Goal: Task Accomplishment & Management: Complete application form

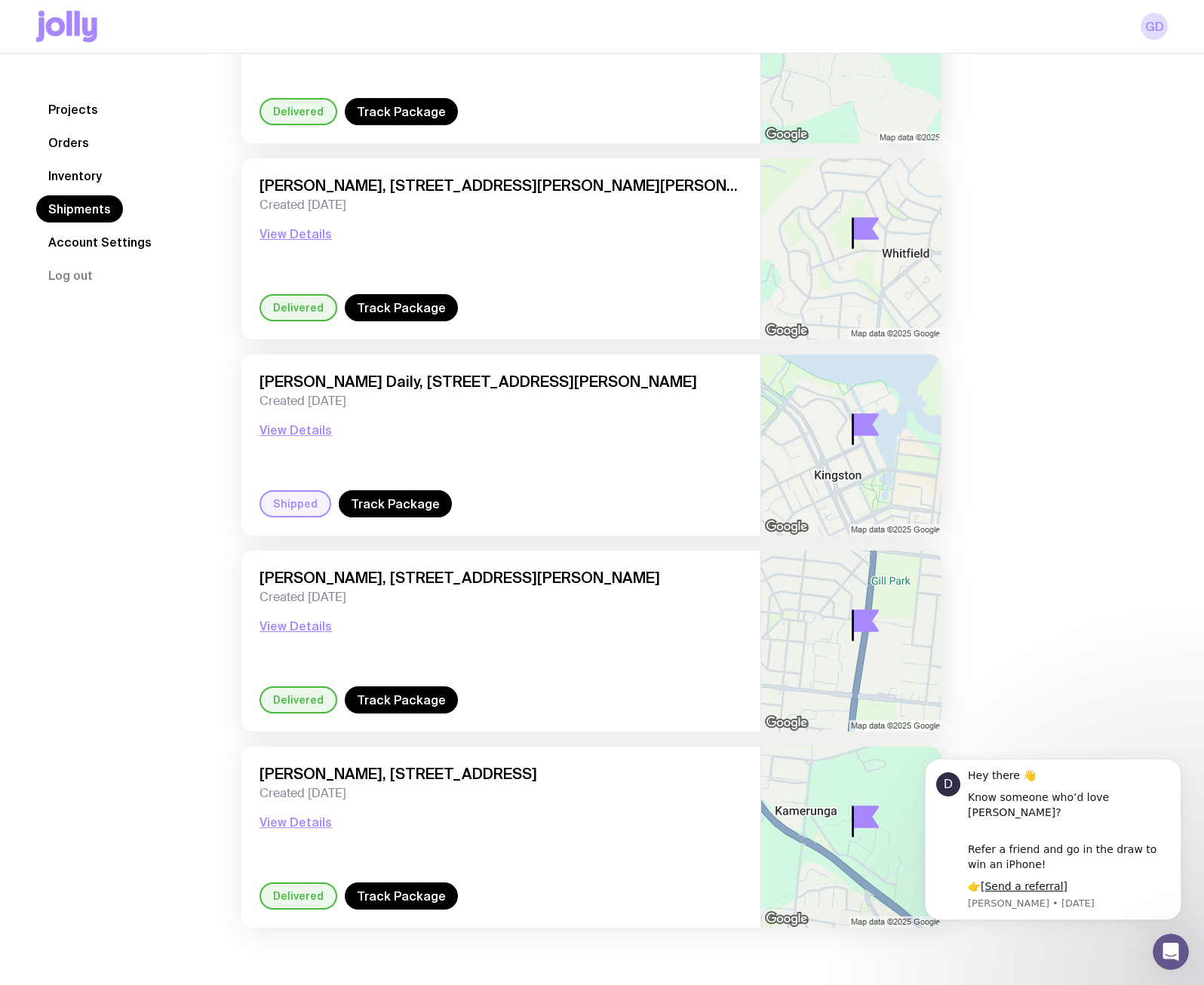
click at [79, 167] on link "Inventory" at bounding box center [75, 176] width 78 height 27
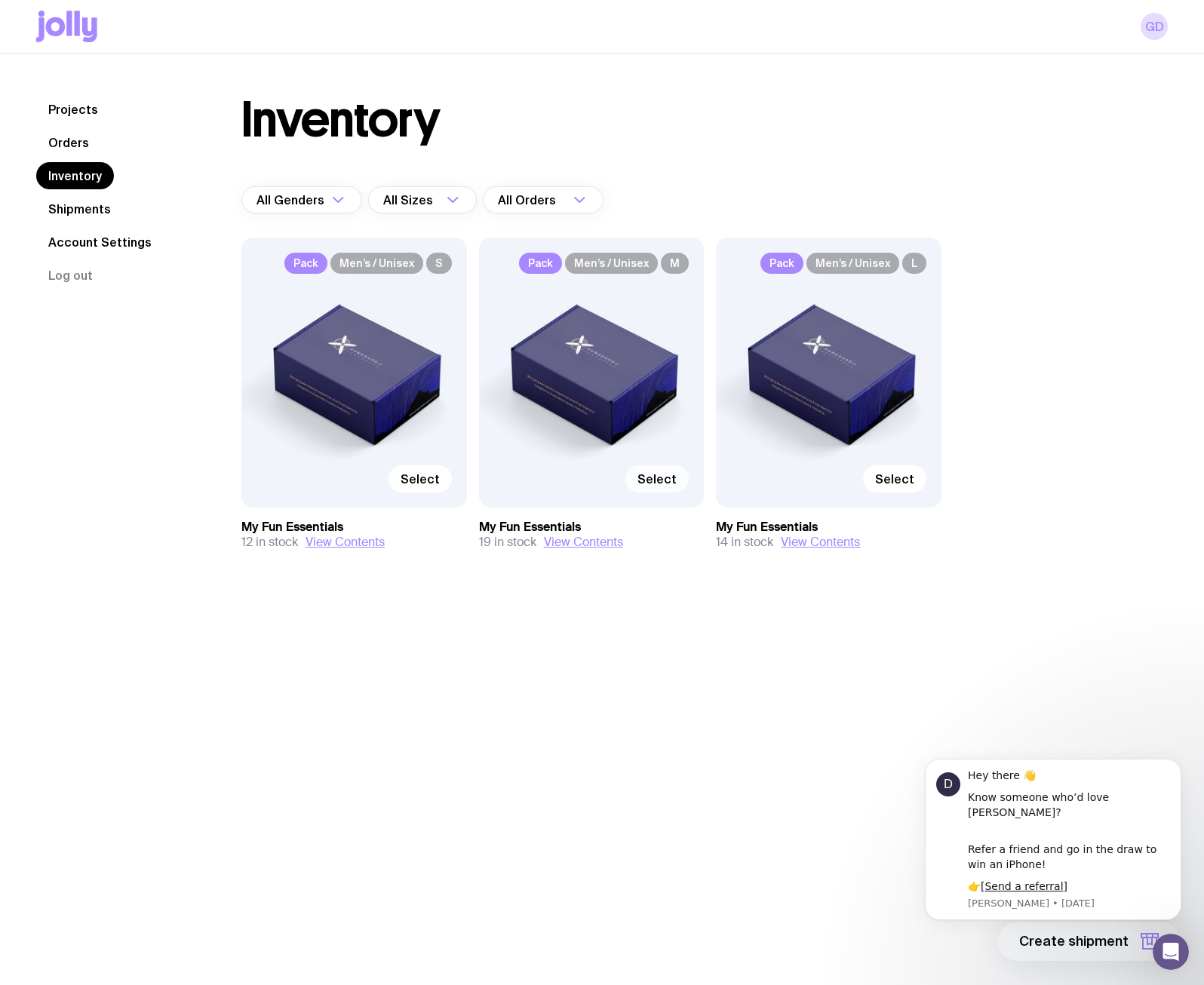
click at [669, 479] on span "Select" at bounding box center [657, 479] width 39 height 15
click at [0, 0] on input "Select" at bounding box center [0, 0] width 0 height 0
click at [1092, 935] on body "D Hey there 👋 Know someone who’d love [PERSON_NAME]? Refer a friend and go in t…" at bounding box center [1053, 847] width 290 height 182
click at [1123, 945] on span "1 item" at bounding box center [1109, 942] width 38 height 18
click at [1123, 945] on div "Projects Orders Inventory Shipments Account Settings Log out Projects Orders In…" at bounding box center [602, 546] width 1204 height 985
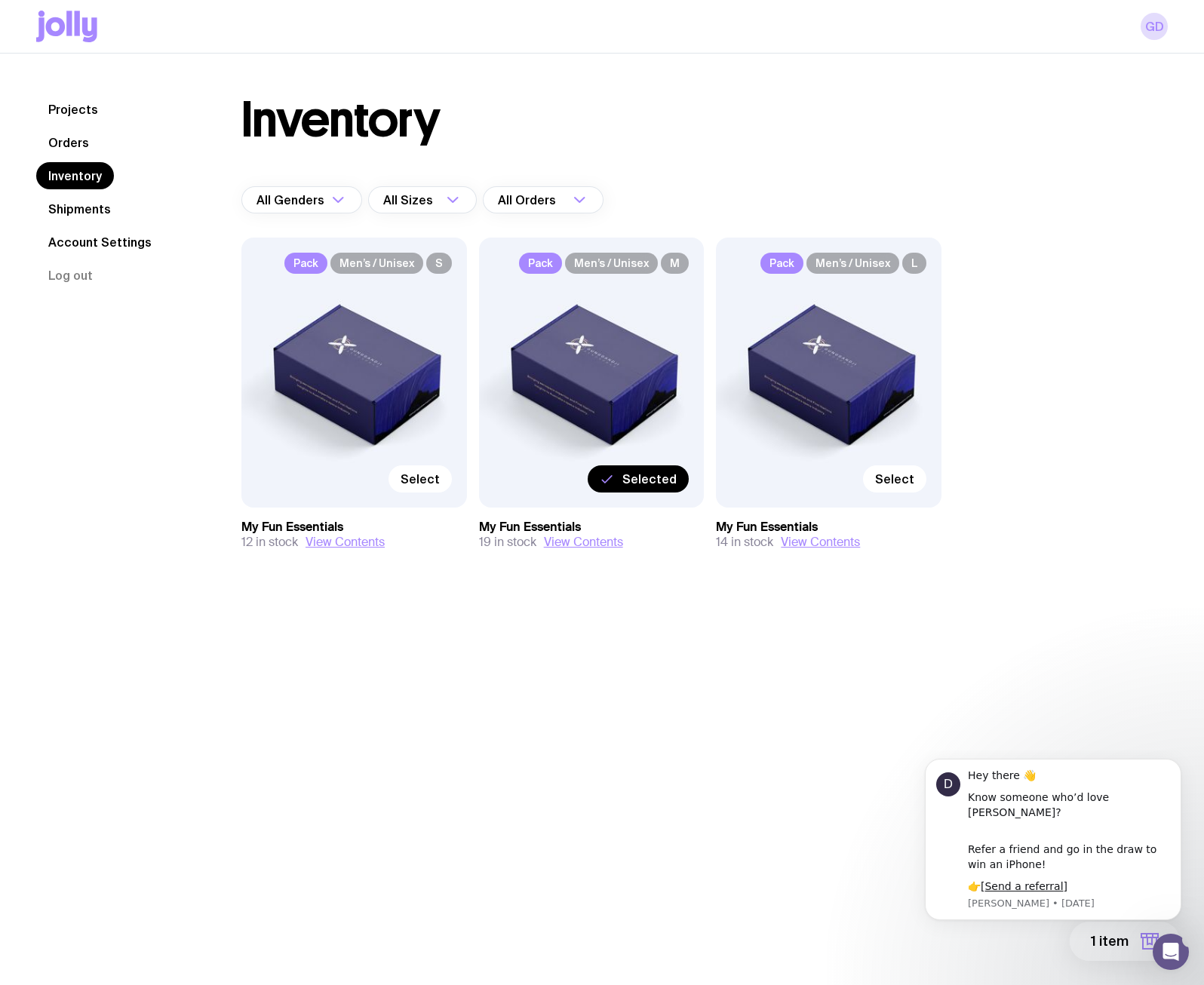
drag, startPoint x: 2026, startPoint y: 1696, endPoint x: 1136, endPoint y: 943, distance: 1165.8
click html "D Hey there 👋 Know someone who’d love [PERSON_NAME]? Refer a friend and go in t…"
click at [1054, 602] on div "Inventory All Genders Loading... All Sizes Loading... All Orders Loading... Pac…" at bounding box center [686, 353] width 963 height 514
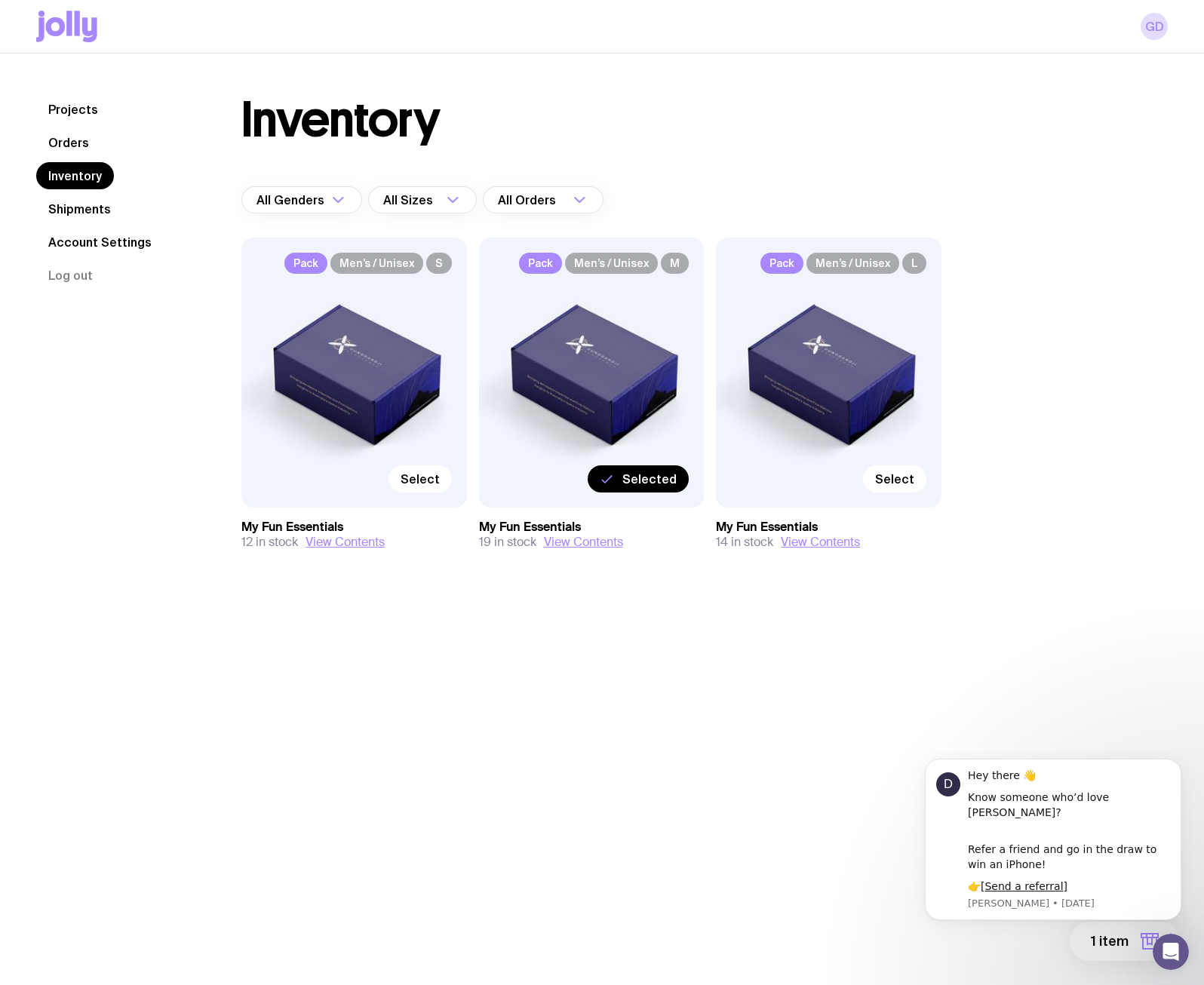
click at [1093, 944] on span "1 item" at bounding box center [1109, 942] width 38 height 18
click at [1093, 944] on body "GD Projects Orders Inventory Shipments Account Settings Log out Projects Orders…" at bounding box center [602, 519] width 1204 height 1039
click at [1093, 944] on div "Projects Orders Inventory Shipments Account Settings Log out Projects Orders In…" at bounding box center [602, 546] width 1204 height 985
click at [1098, 944] on span "1 item" at bounding box center [1109, 942] width 38 height 18
click at [1098, 944] on div "Projects Orders Inventory Shipments Account Settings Log out Projects Orders In…" at bounding box center [602, 546] width 1204 height 985
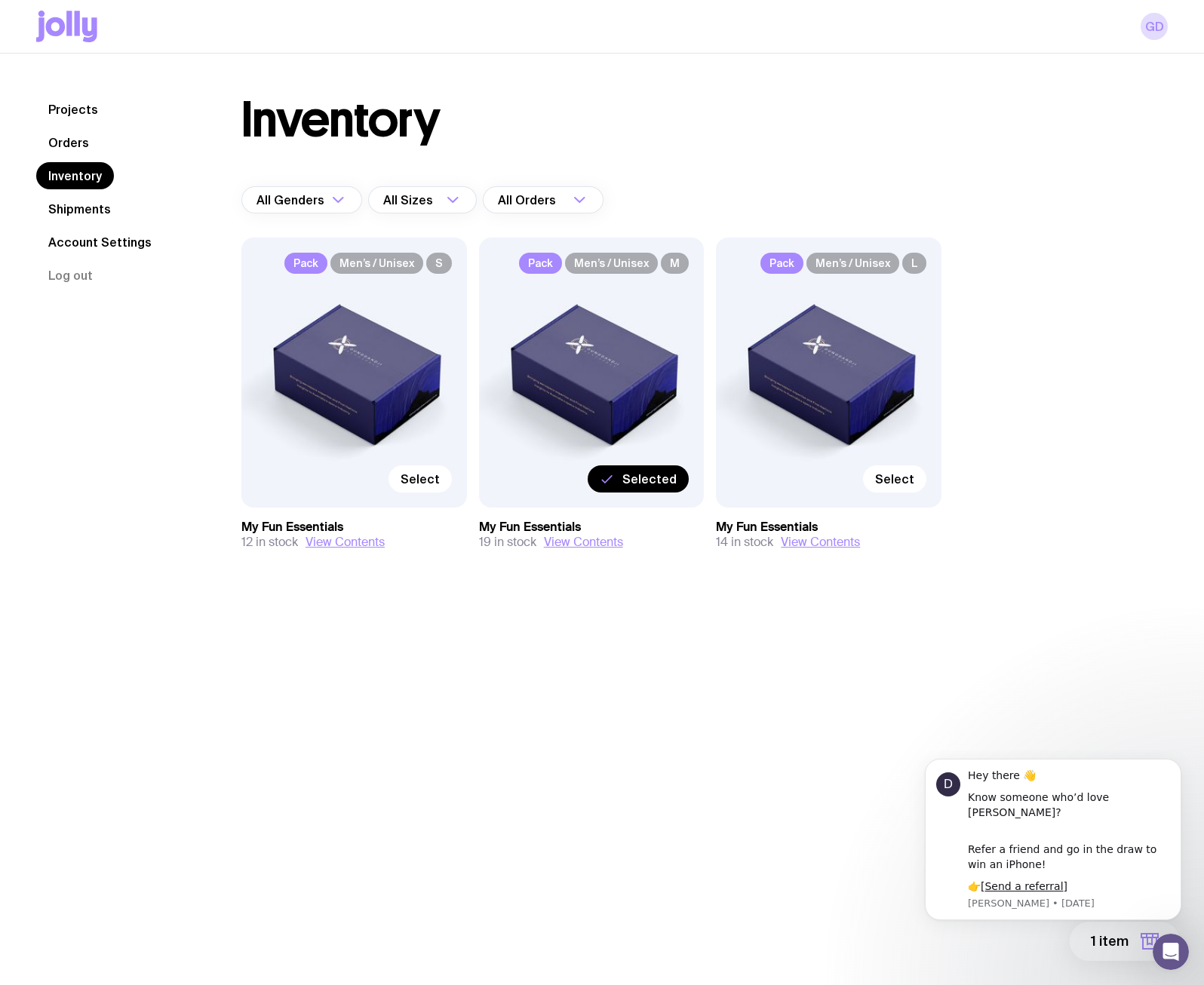
click at [1098, 944] on span "1 item" at bounding box center [1109, 942] width 38 height 18
click at [901, 893] on button "Continue" at bounding box center [1021, 879] width 287 height 39
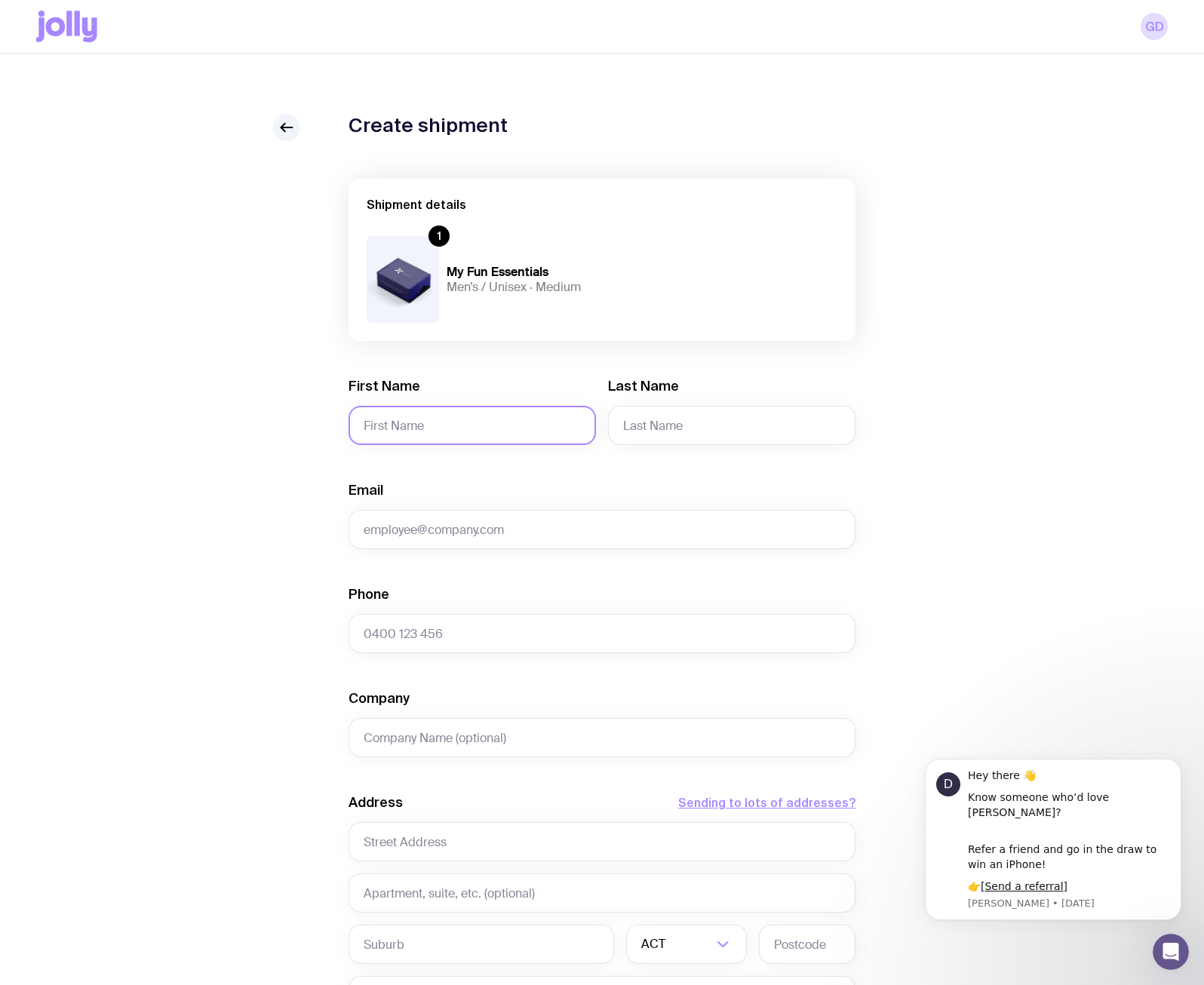
click at [405, 427] on input "First Name" at bounding box center [471, 425] width 247 height 39
type input "[PERSON_NAME]"
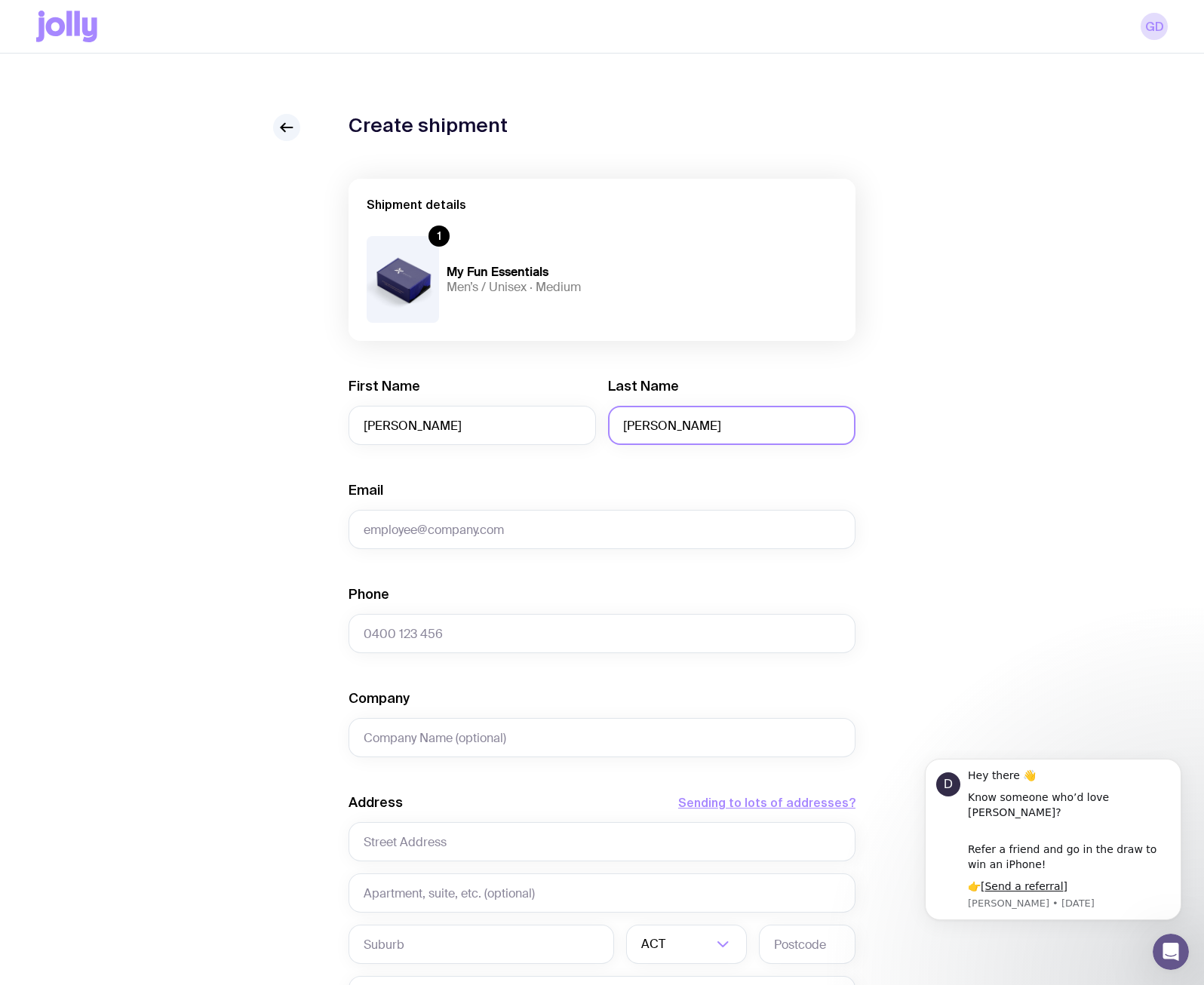
type input "[PERSON_NAME]"
type input "[PERSON_NAME][EMAIL_ADDRESS][DOMAIN_NAME]"
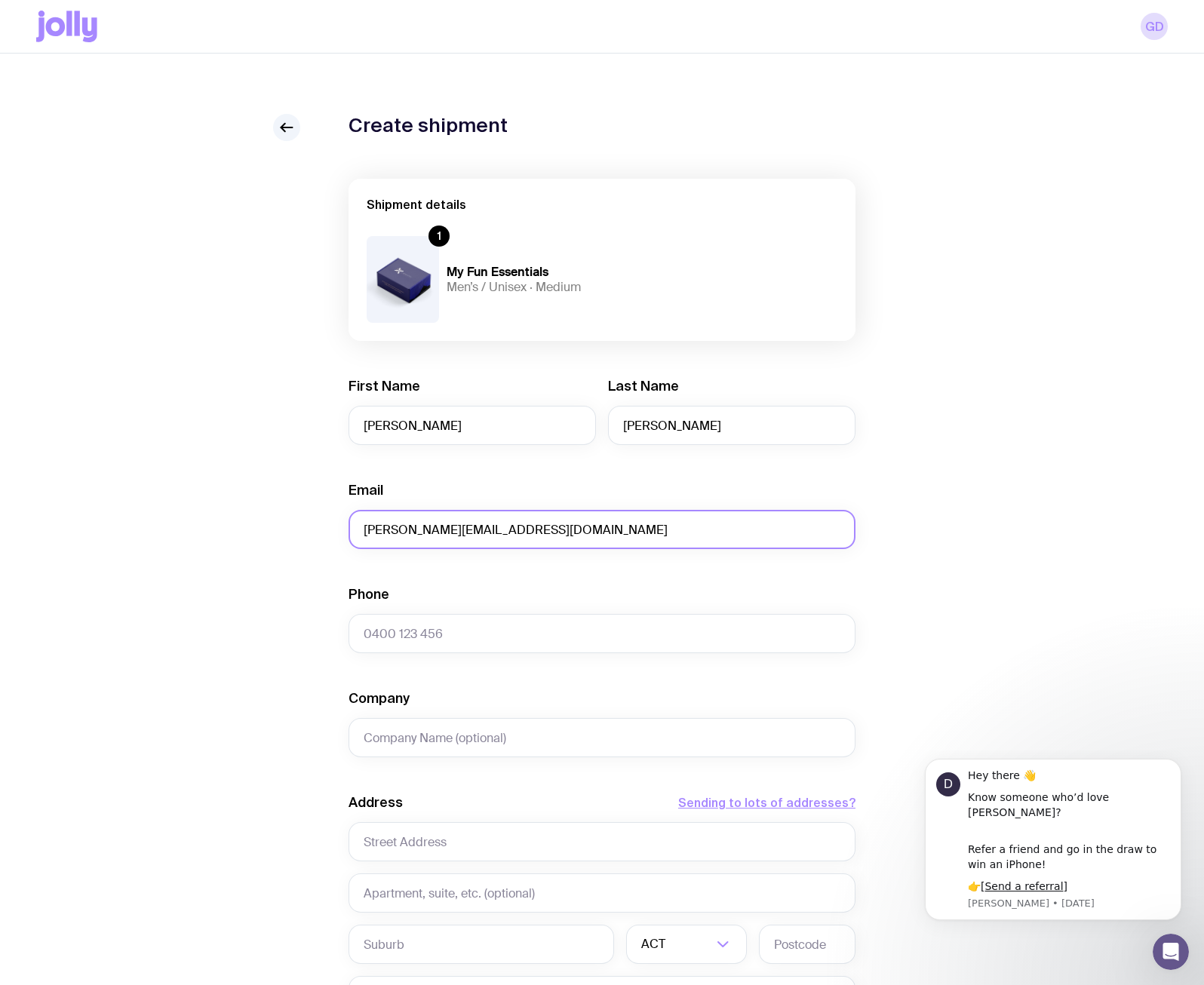
type input "0406182244"
type input "Gunggandji Aerospace"
type input "[STREET_ADDRESS][PERSON_NAME]"
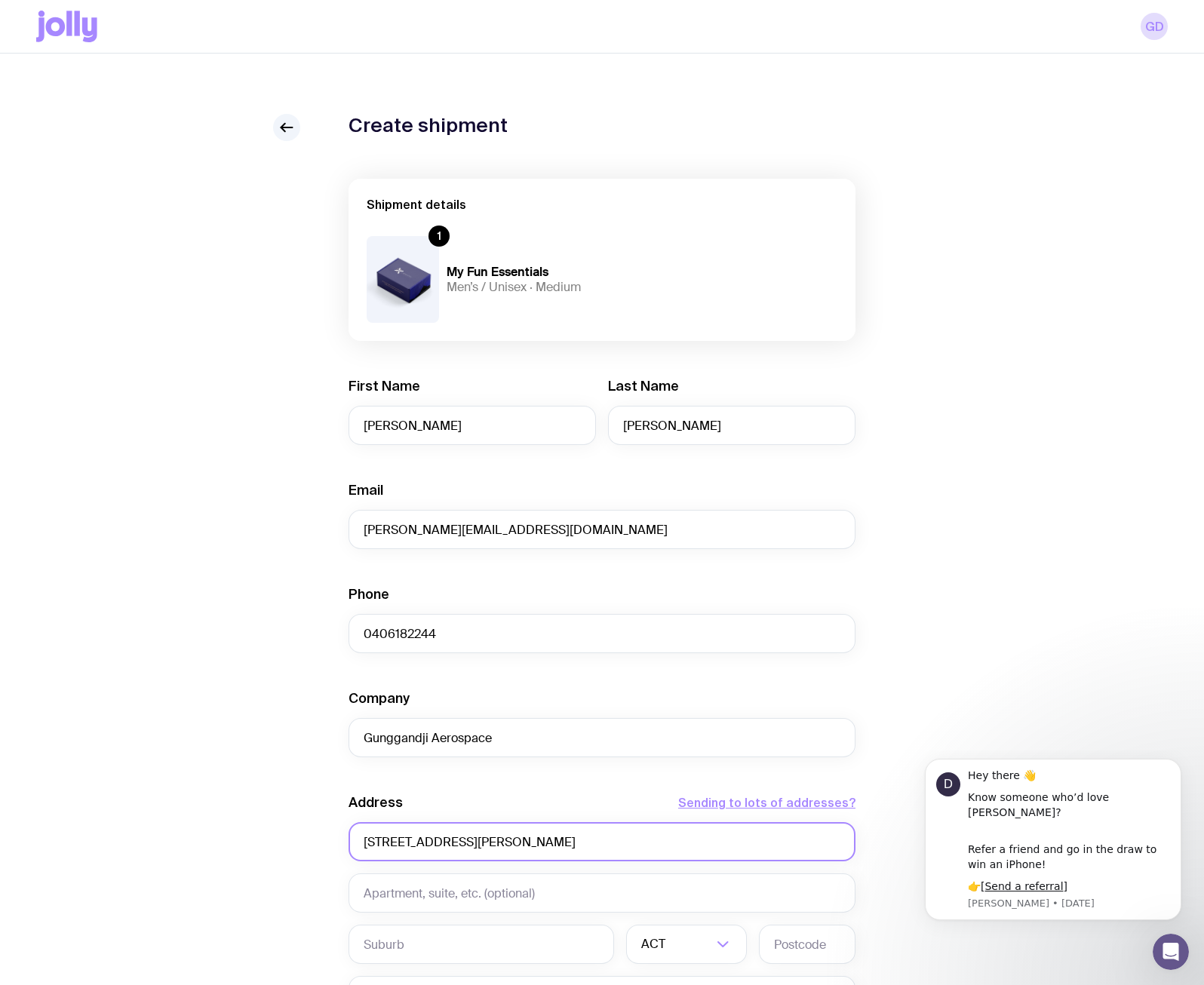
type input "[PERSON_NAME]"
type input "4870"
click at [548, 723] on input "Gunggandji Aerospace" at bounding box center [602, 737] width 507 height 39
drag, startPoint x: 544, startPoint y: 738, endPoint x: -86, endPoint y: 713, distance: 630.5
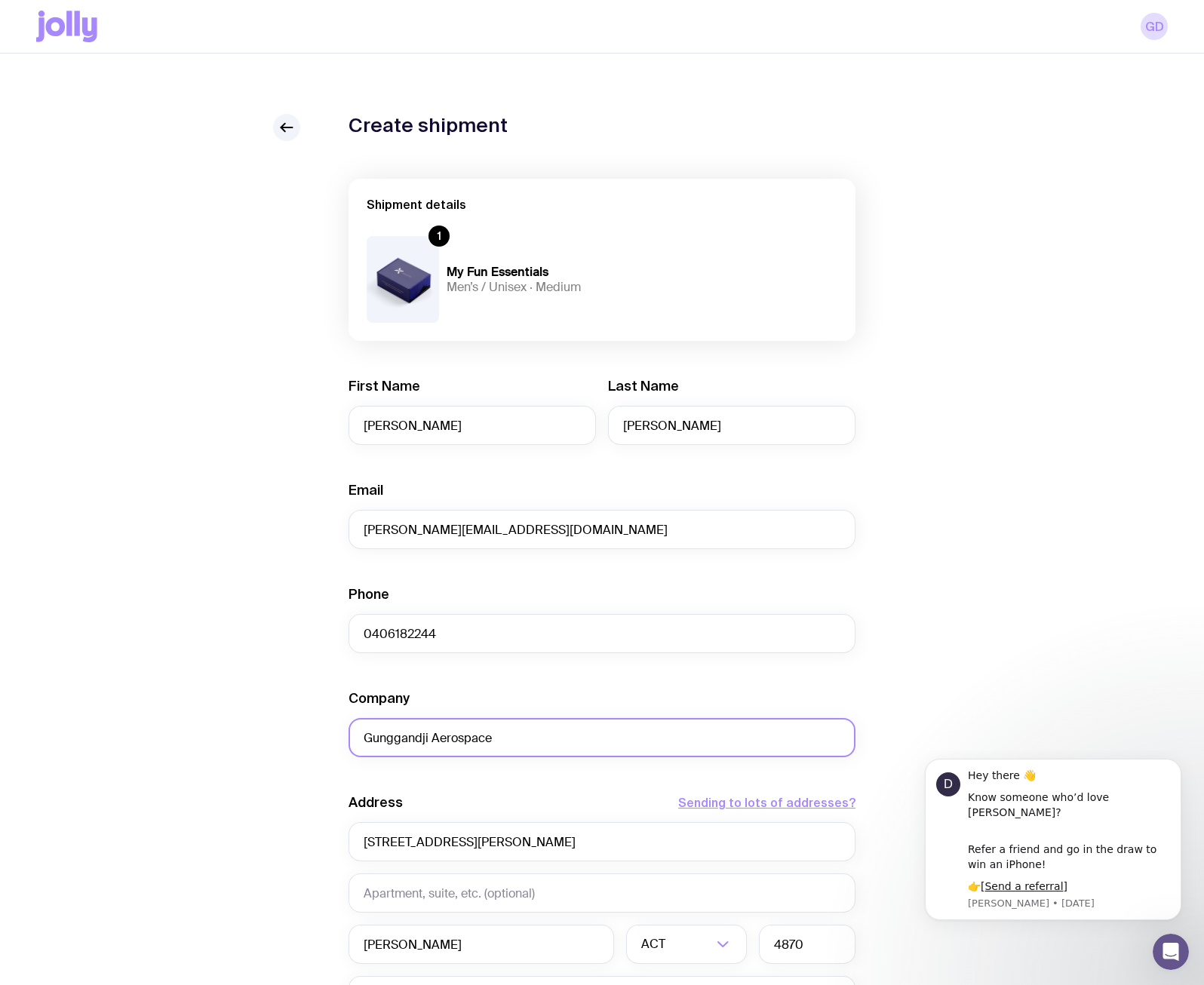
click at [0, 713] on html "GD Create shipment Shipment details 1 My Fun Essentials Men’s / Unisex · Medium…" at bounding box center [602, 492] width 1204 height 985
paste input "[GEOGRAPHIC_DATA]"
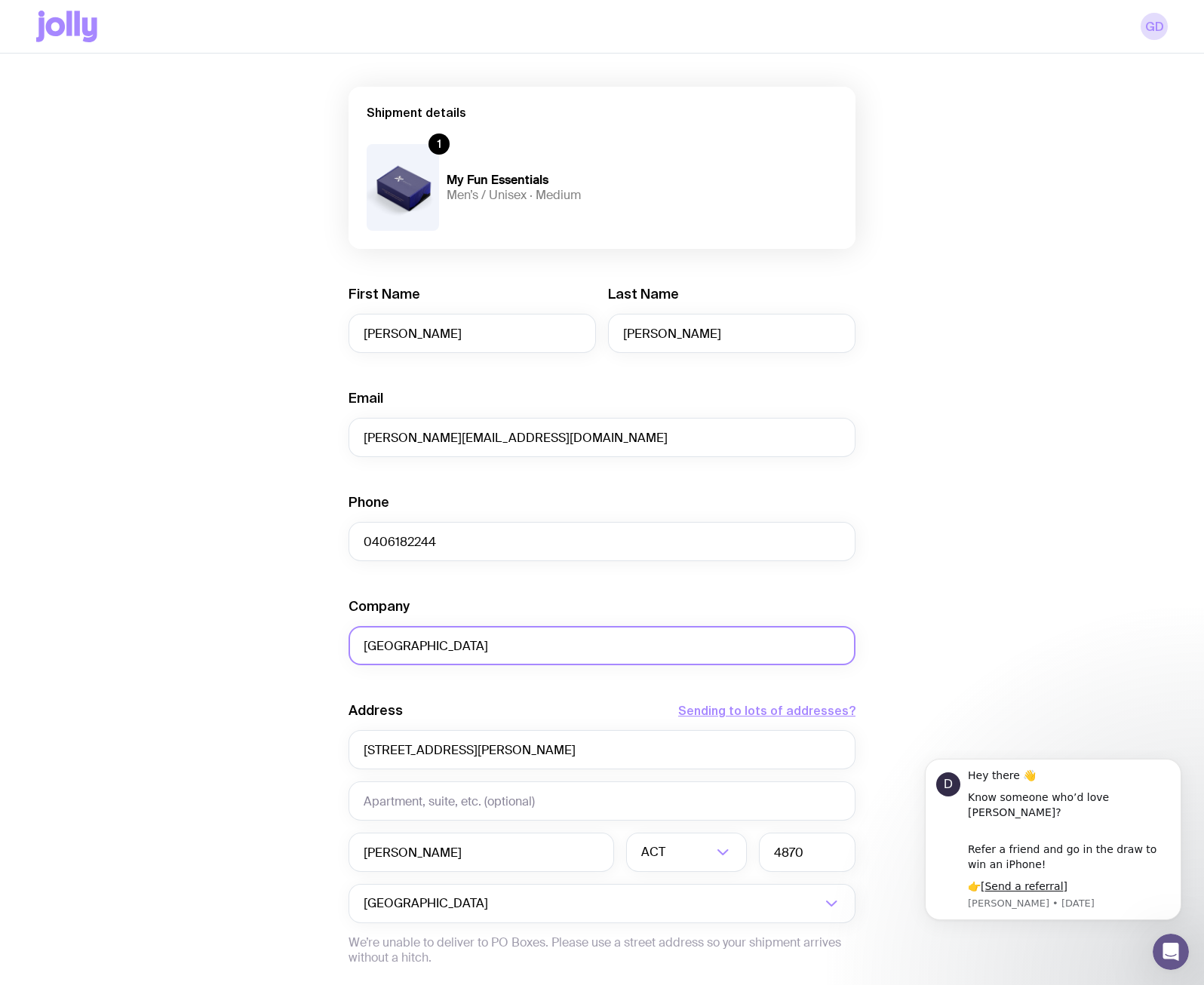
scroll to position [226, 0]
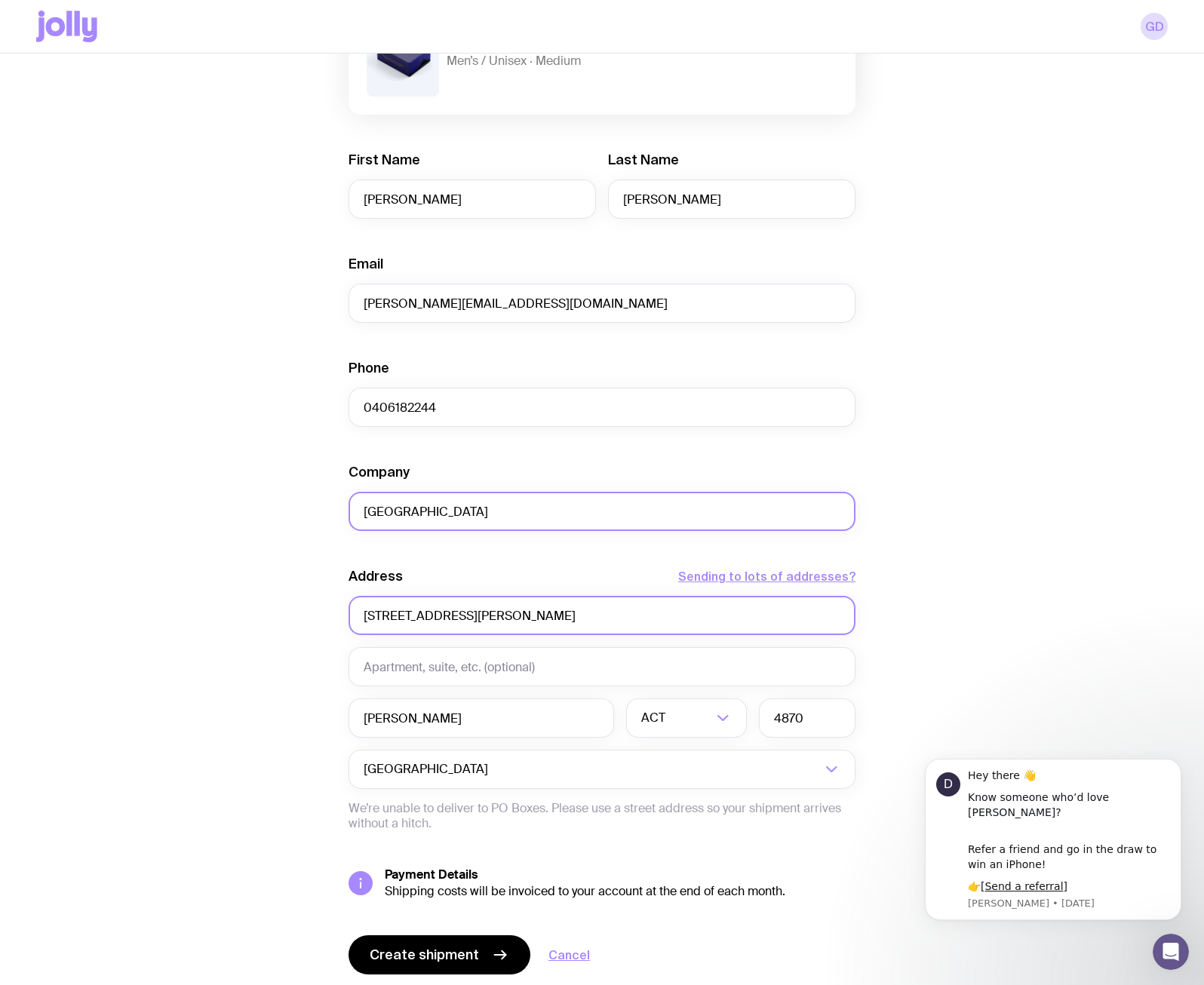
type input "[GEOGRAPHIC_DATA]"
click at [503, 615] on input "[STREET_ADDRESS][PERSON_NAME]" at bounding box center [602, 615] width 507 height 39
drag, startPoint x: 467, startPoint y: 611, endPoint x: 25, endPoint y: 608, distance: 442.0
click at [26, 611] on div "Create shipment Shipment details 1 My Fun Essentials Men’s / Unisex · Medium Fi…" at bounding box center [602, 431] width 1204 height 1208
type input "[STREET_ADDRESS][PERSON_NAME]"
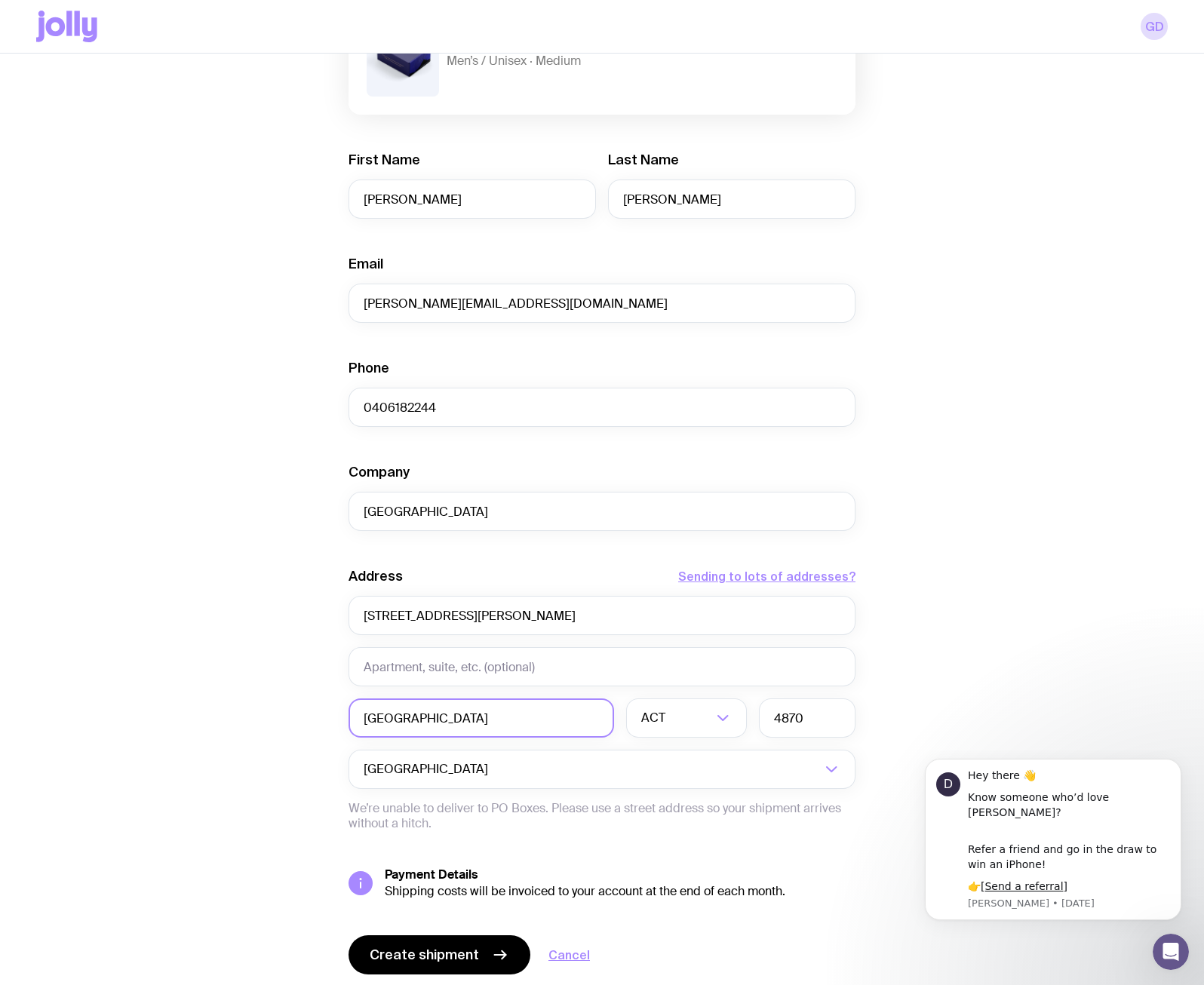
type input "[GEOGRAPHIC_DATA]"
drag, startPoint x: 676, startPoint y: 776, endPoint x: 676, endPoint y: 754, distance: 22.0
click at [676, 754] on ul "ACT [GEOGRAPHIC_DATA] [GEOGRAPHIC_DATA] [GEOGRAPHIC_DATA] SA [GEOGRAPHIC_DATA] …" at bounding box center [686, 809] width 121 height 129
click at [676, 754] on li "SA" at bounding box center [686, 762] width 119 height 32
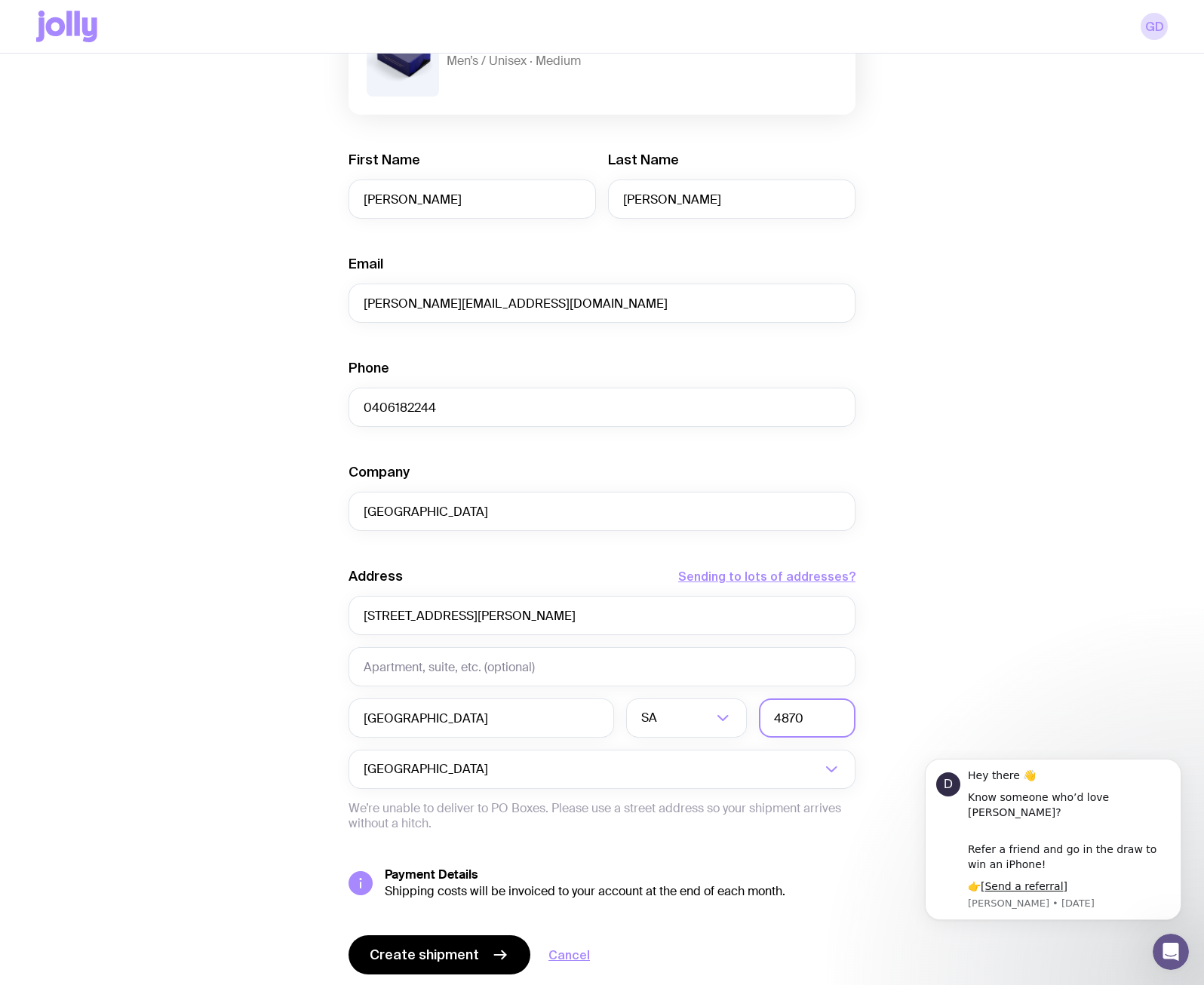
drag, startPoint x: 719, startPoint y: 715, endPoint x: 620, endPoint y: 713, distance: 99.0
click at [631, 716] on div "Adelaide SA Loading... 4870" at bounding box center [602, 718] width 507 height 39
type input "5000"
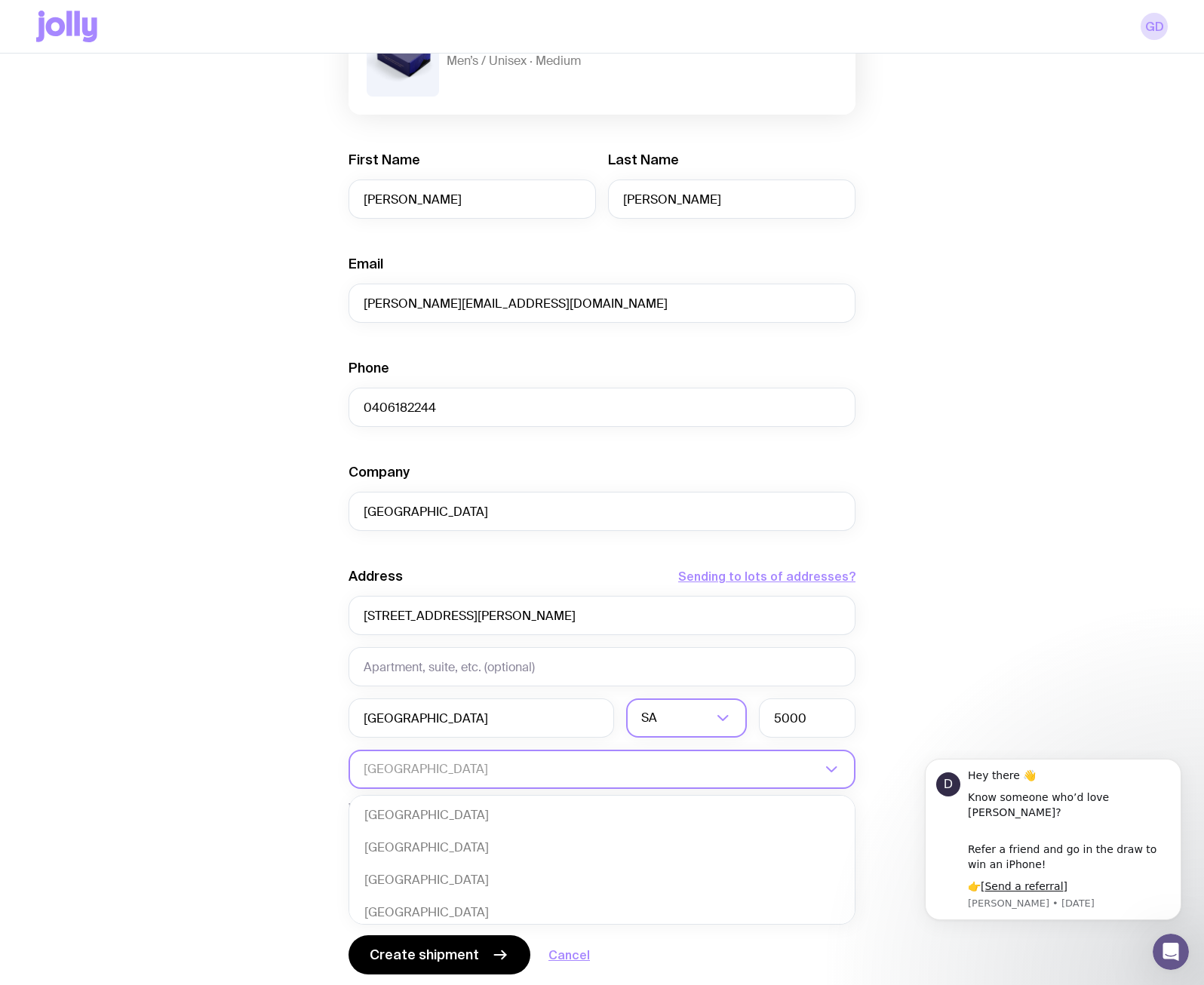
scroll to position [327, 0]
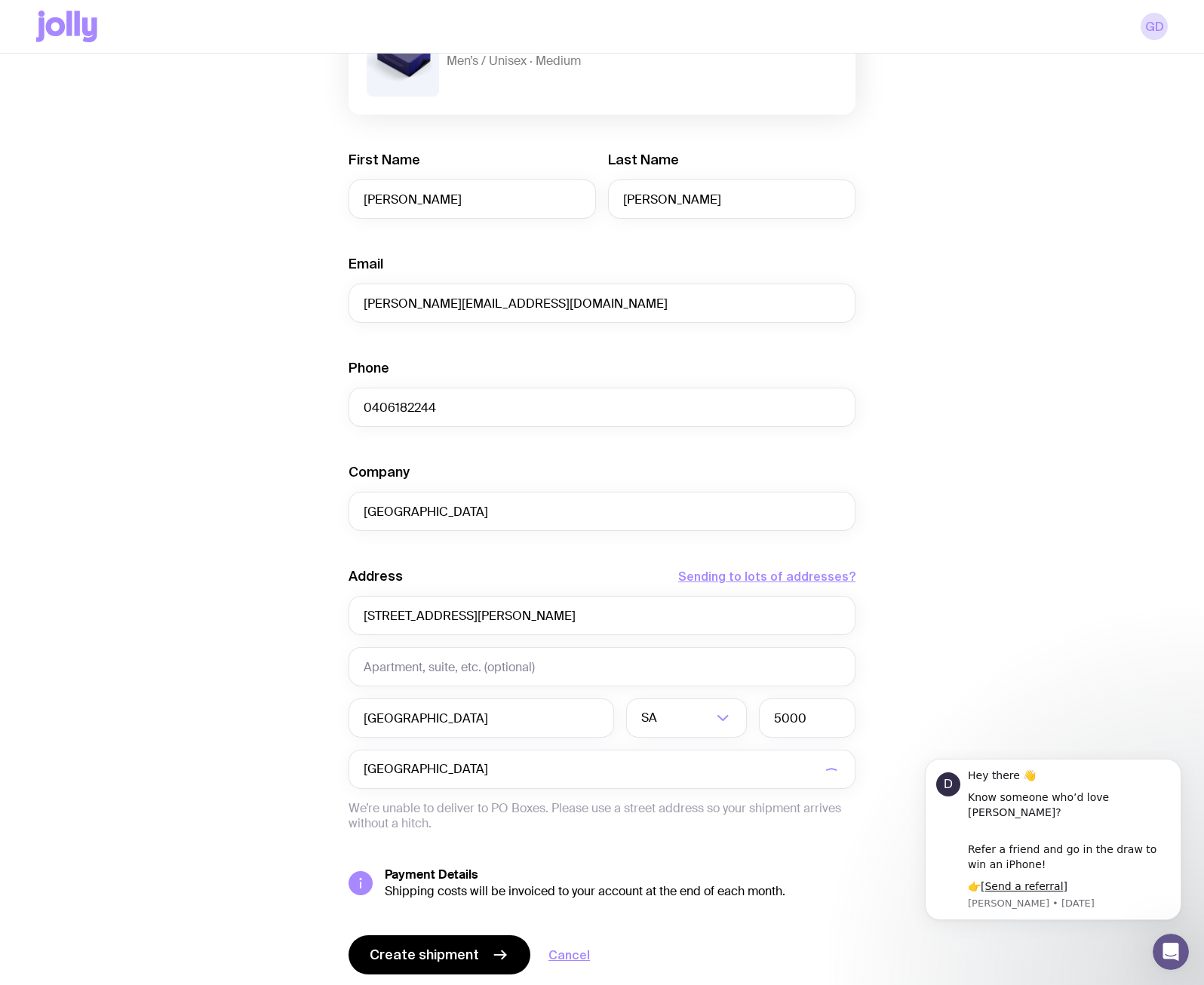
drag, startPoint x: 1010, startPoint y: 648, endPoint x: 676, endPoint y: 567, distance: 343.7
click at [1003, 646] on div "Create shipment Shipment details 1 My Fun Essentials Men’s / Unisex · Medium Fi…" at bounding box center [602, 461] width 1132 height 1147
click at [528, 508] on input "[GEOGRAPHIC_DATA]" at bounding box center [602, 511] width 507 height 39
click at [979, 575] on div "Create shipment Shipment details 1 My Fun Essentials Men’s / Unisex · Medium Fi…" at bounding box center [602, 461] width 1132 height 1147
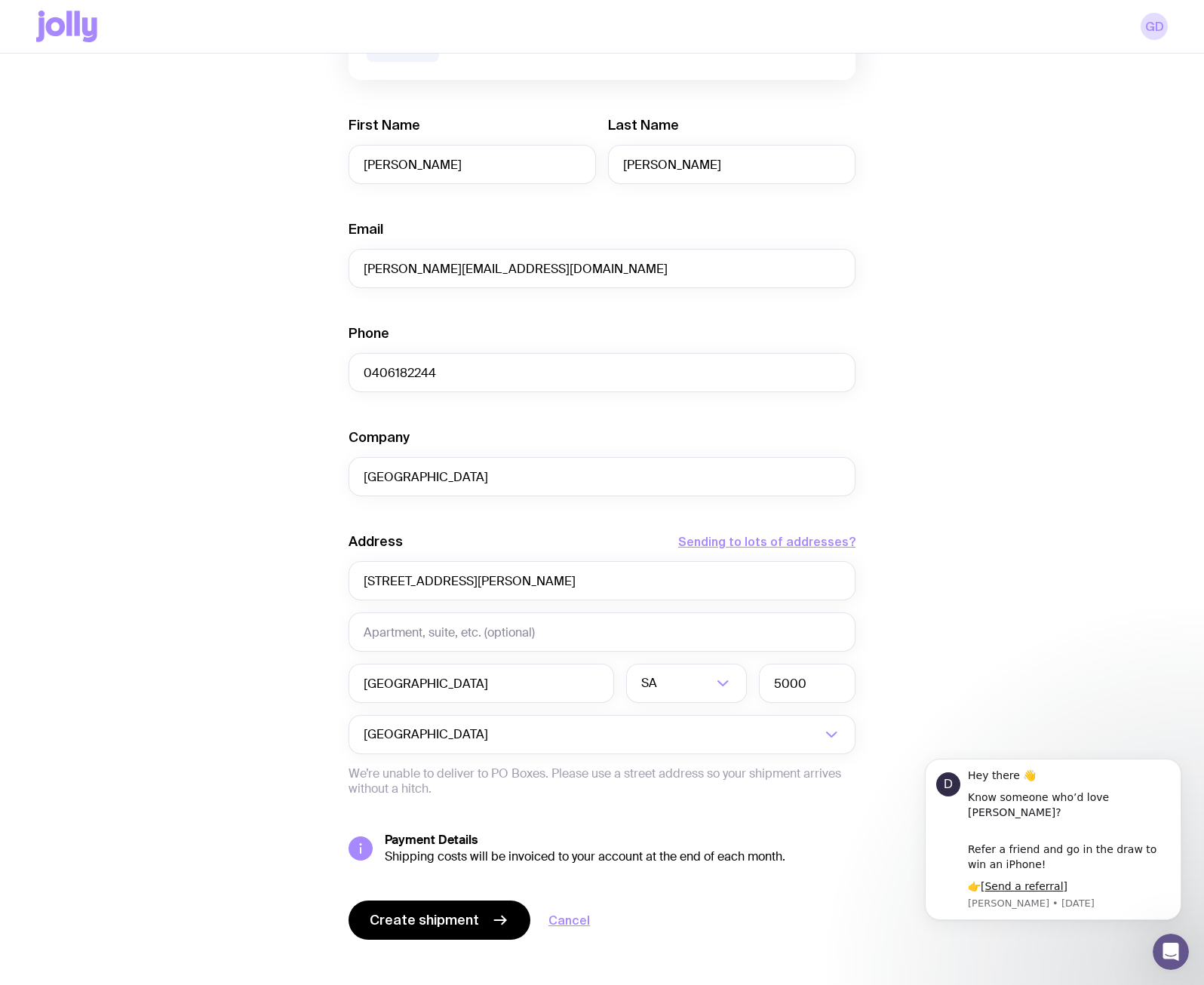
scroll to position [276, 0]
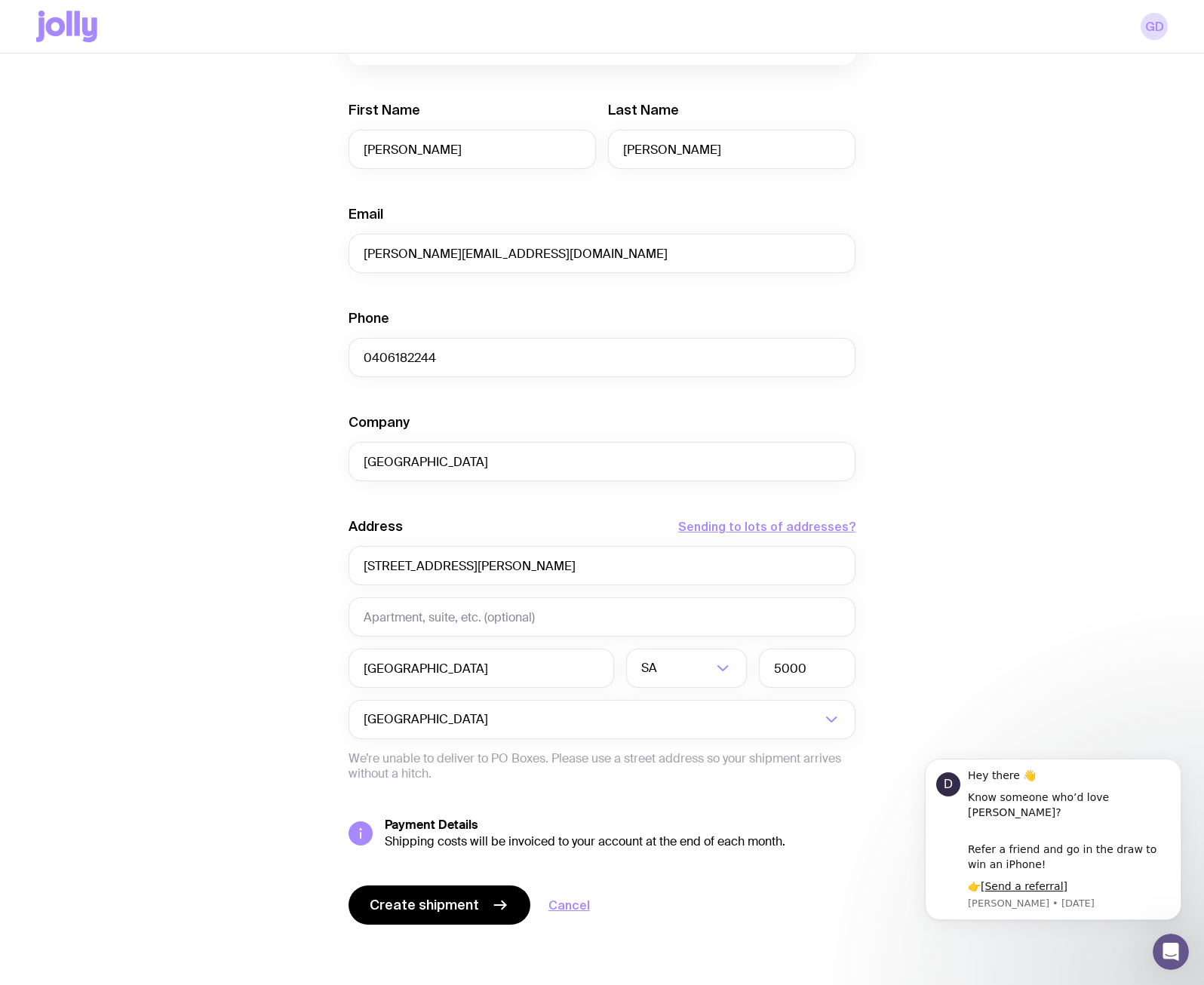
click at [407, 883] on form "Shipment details 1 My Fun Essentials Men’s / Unisex · Medium First Name [PERSON…" at bounding box center [602, 414] width 507 height 1022
click at [404, 907] on span "Create shipment" at bounding box center [424, 905] width 109 height 18
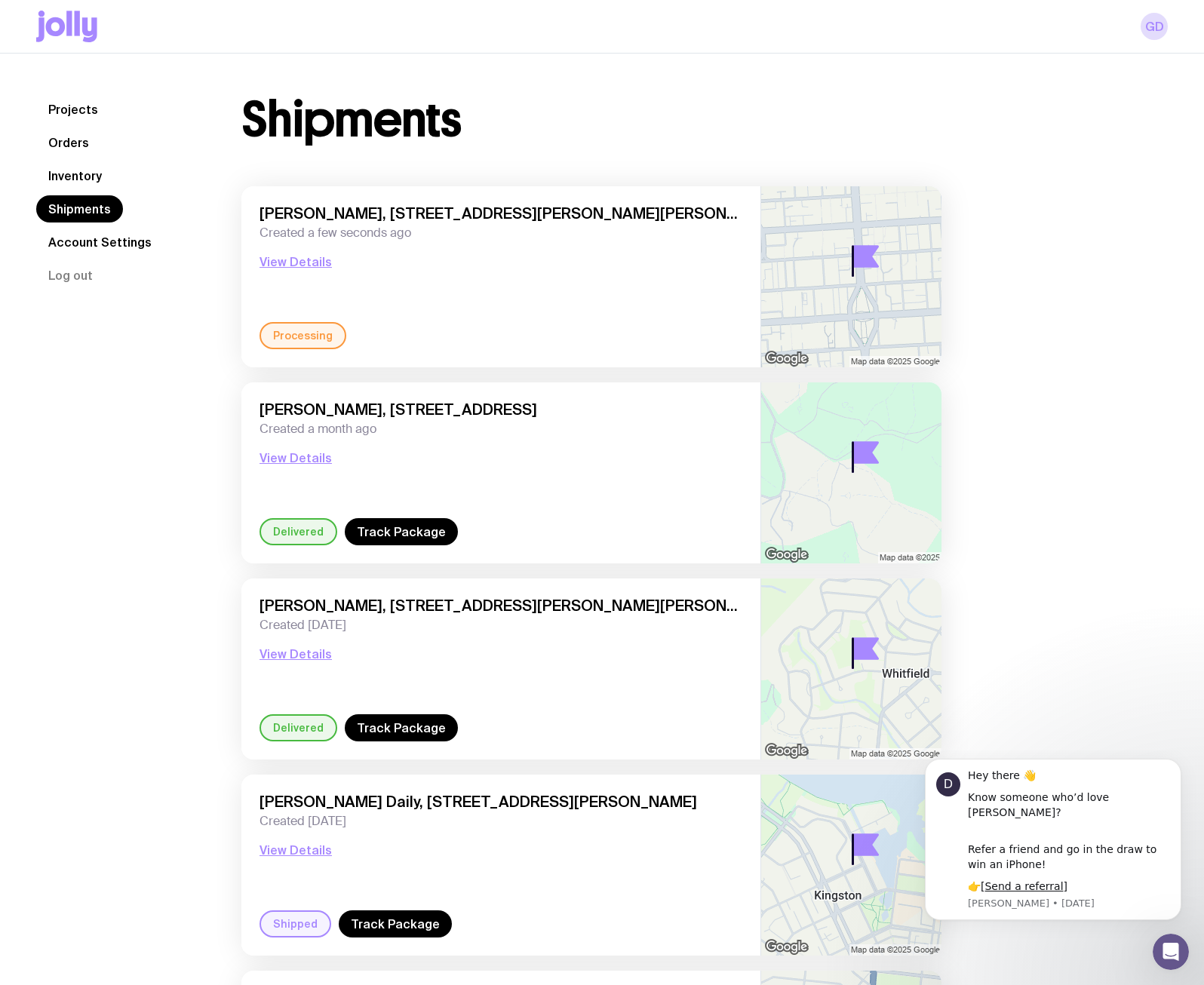
click at [75, 173] on link "Inventory" at bounding box center [75, 176] width 78 height 27
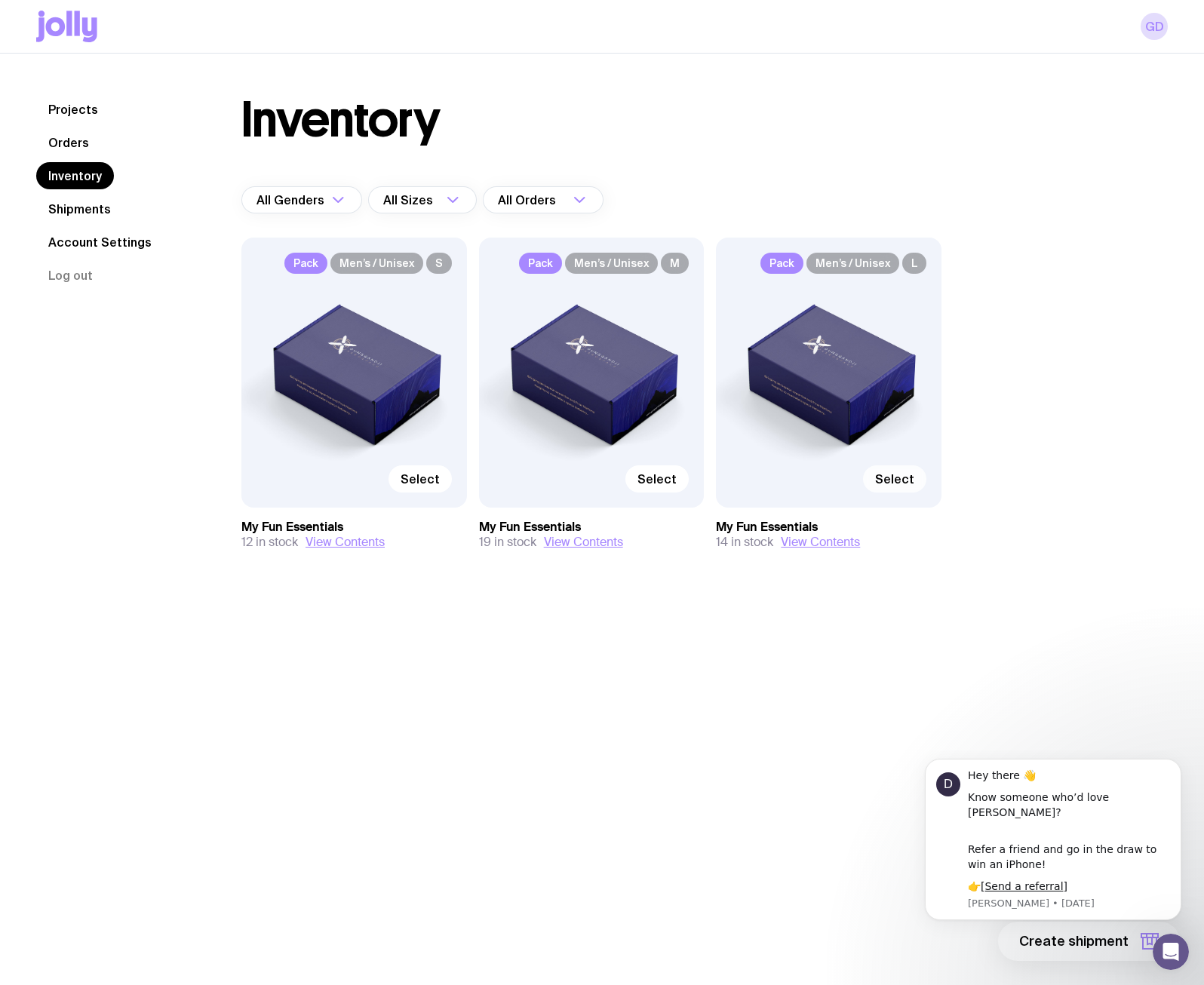
click at [895, 479] on span "Select" at bounding box center [894, 479] width 39 height 15
click at [0, 0] on input "Select" at bounding box center [0, 0] width 0 height 0
click at [1109, 948] on span "1 item" at bounding box center [1109, 942] width 38 height 18
click at [887, 879] on button "Continue" at bounding box center [1021, 879] width 287 height 39
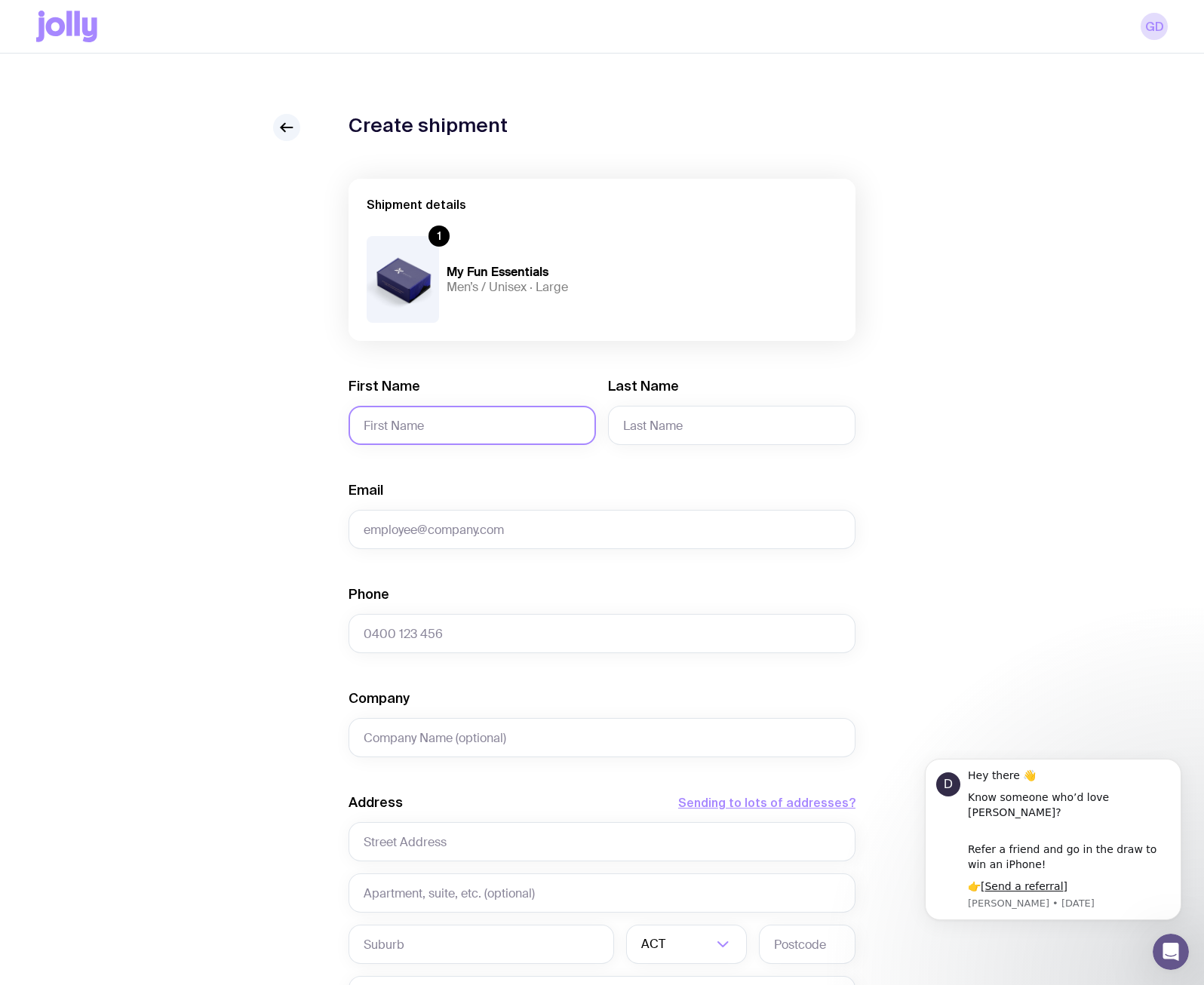
drag, startPoint x: 398, startPoint y: 432, endPoint x: 424, endPoint y: 438, distance: 26.7
click at [399, 432] on input "First Name" at bounding box center [471, 425] width 247 height 39
type input "[PERSON_NAME]"
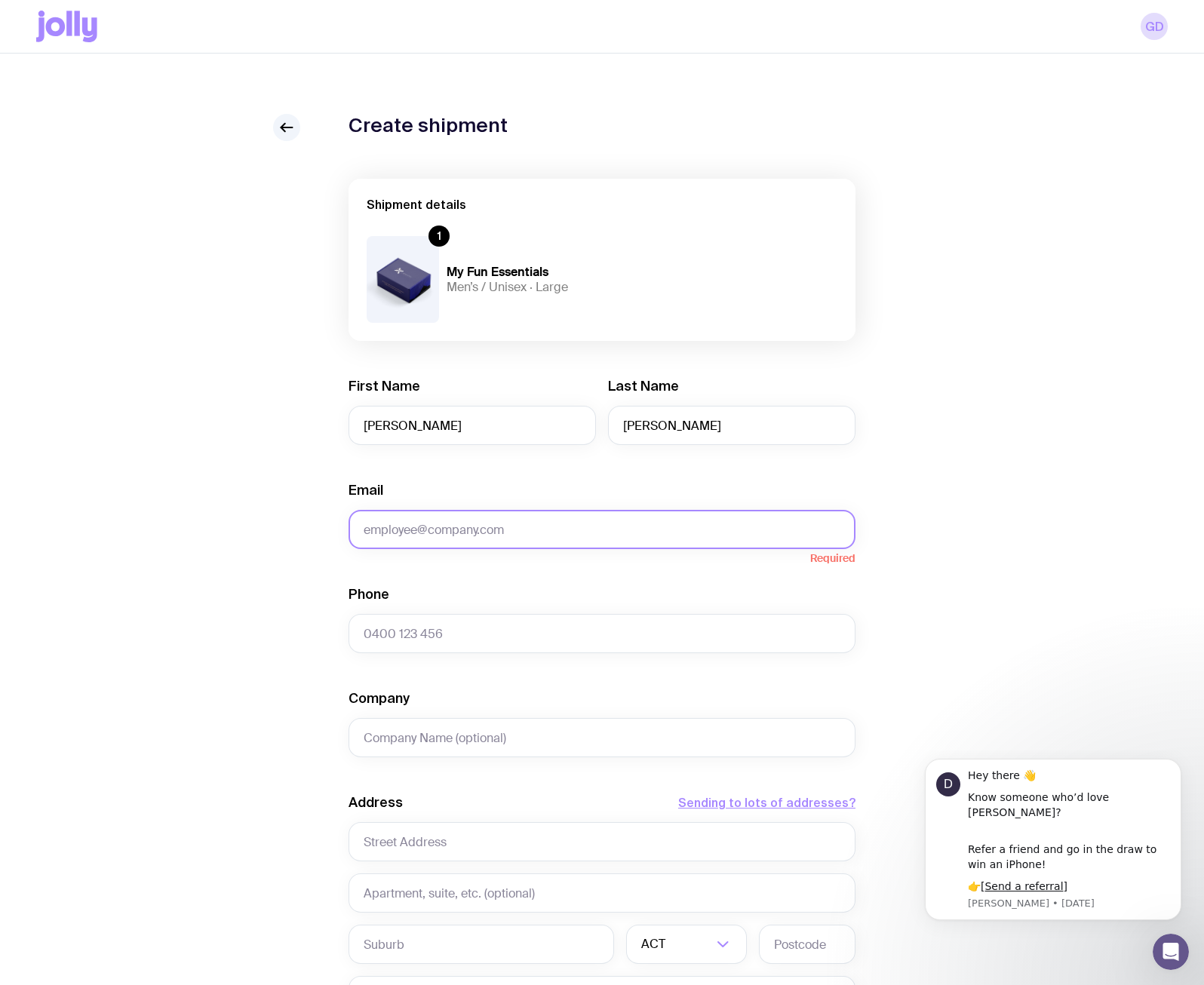
click at [400, 531] on input "Email" at bounding box center [602, 529] width 507 height 39
paste input "[PERSON_NAME][EMAIL_ADDRESS][DOMAIN_NAME]"
type input "[PERSON_NAME][EMAIL_ADDRESS][DOMAIN_NAME]"
click at [449, 632] on input "Phone" at bounding box center [602, 633] width 507 height 39
type input "0410654081"
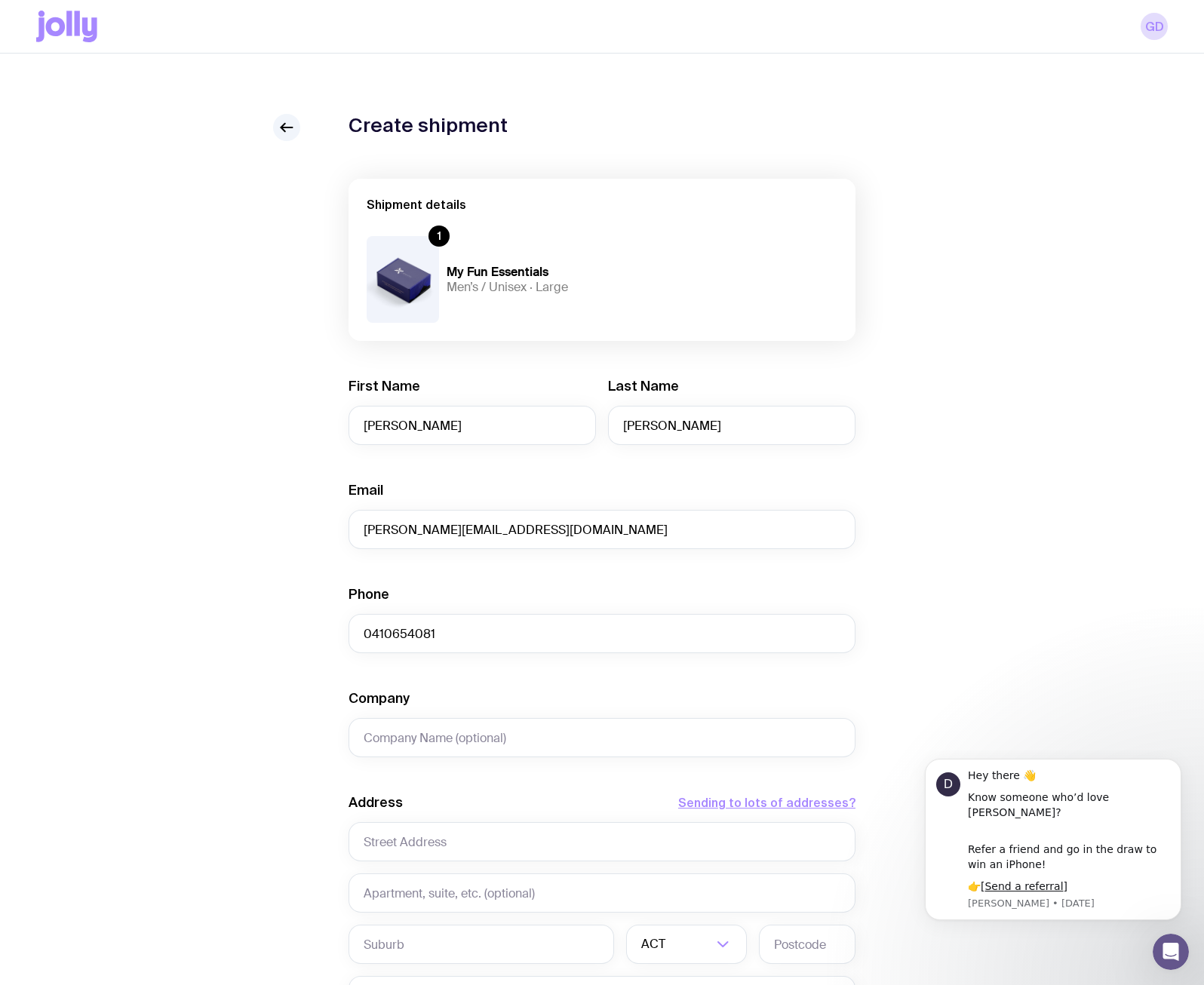
click at [464, 687] on form "Shipment details 1 My Fun Essentials Men’s / Unisex · Large First Name [PERSON_…" at bounding box center [602, 689] width 507 height 1022
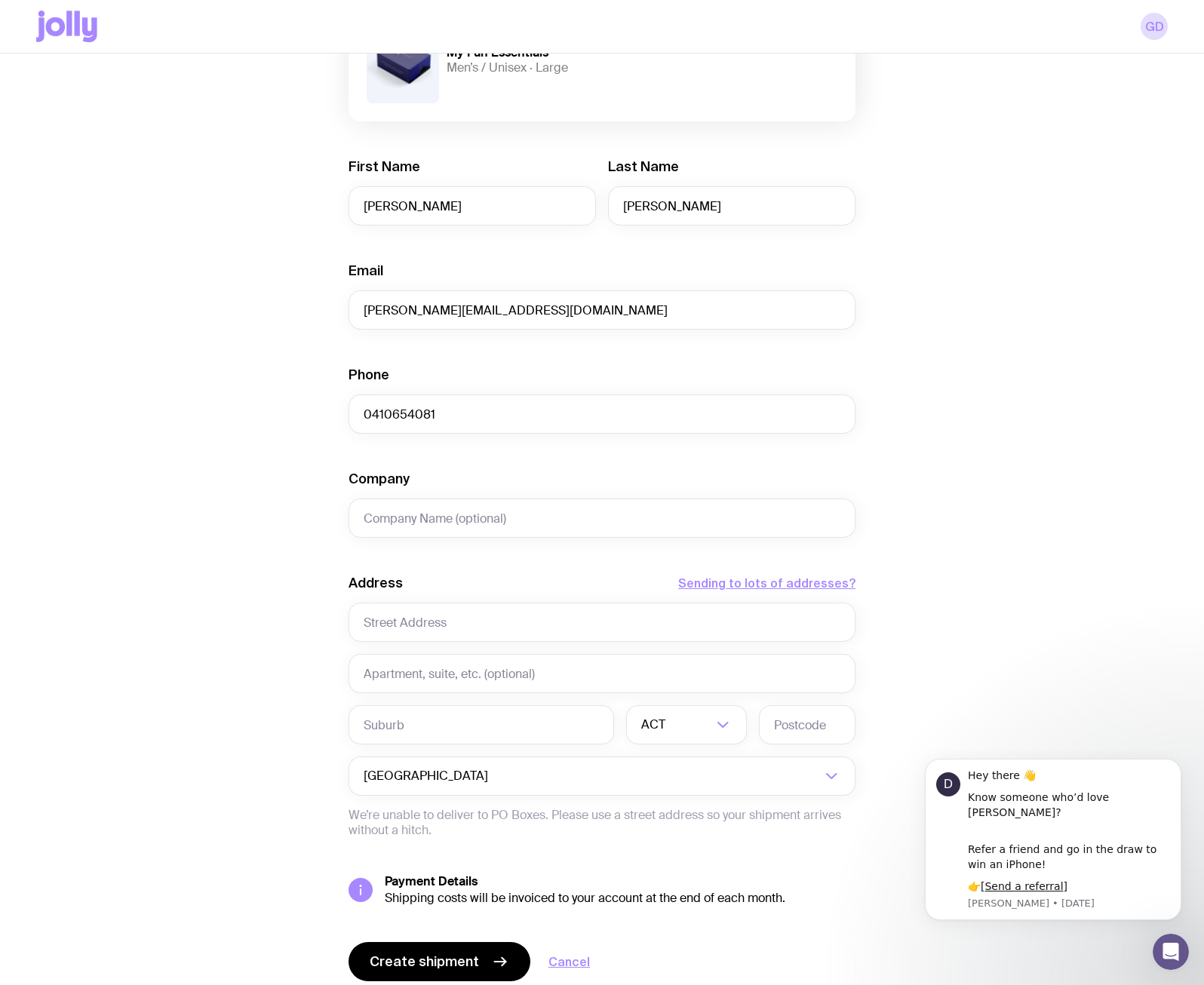
scroll to position [226, 0]
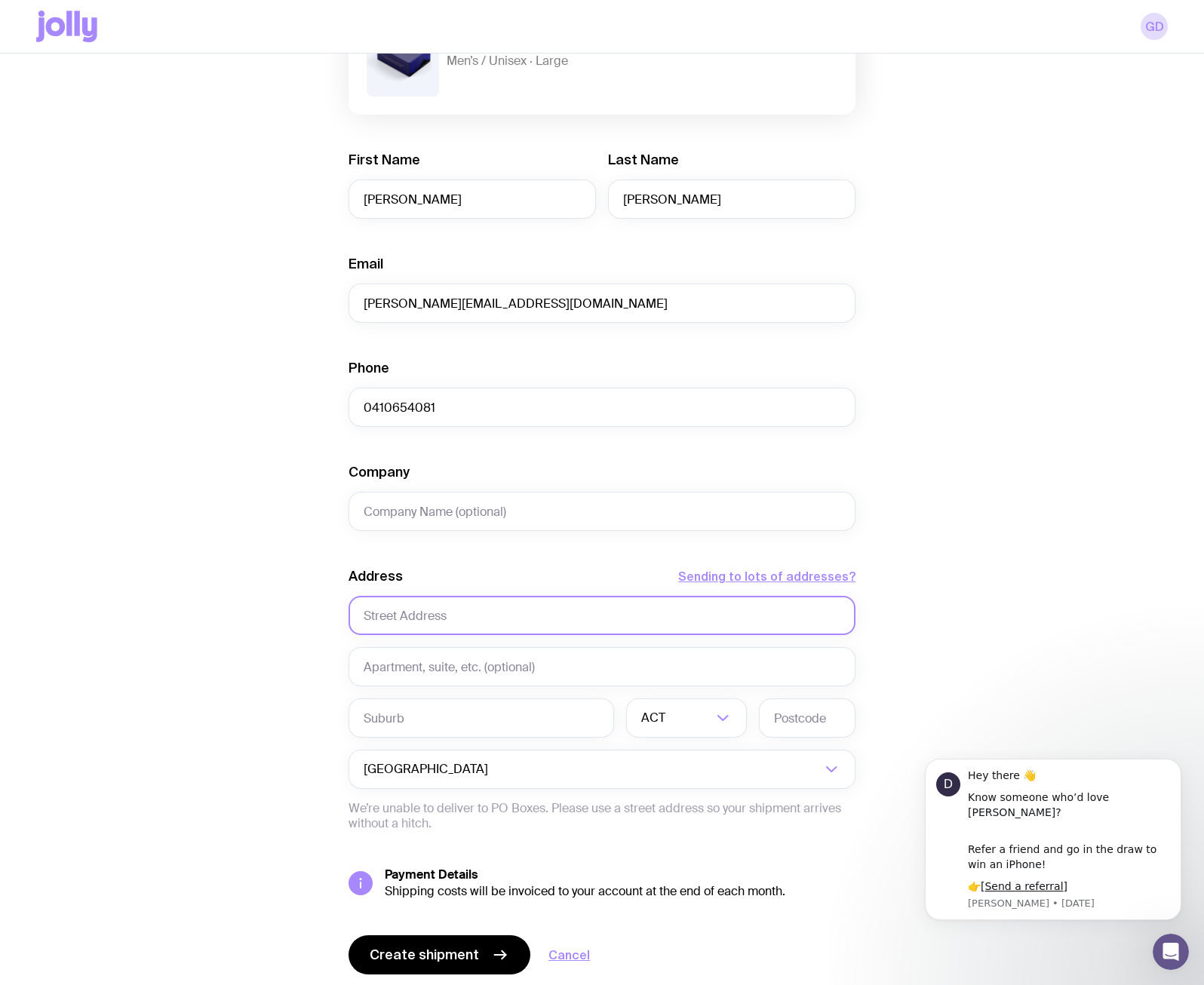
click at [418, 618] on input "text" at bounding box center [602, 615] width 507 height 39
type input "[STREET_ADDRESS]"
type input "[GEOGRAPHIC_DATA]"
type input "4078"
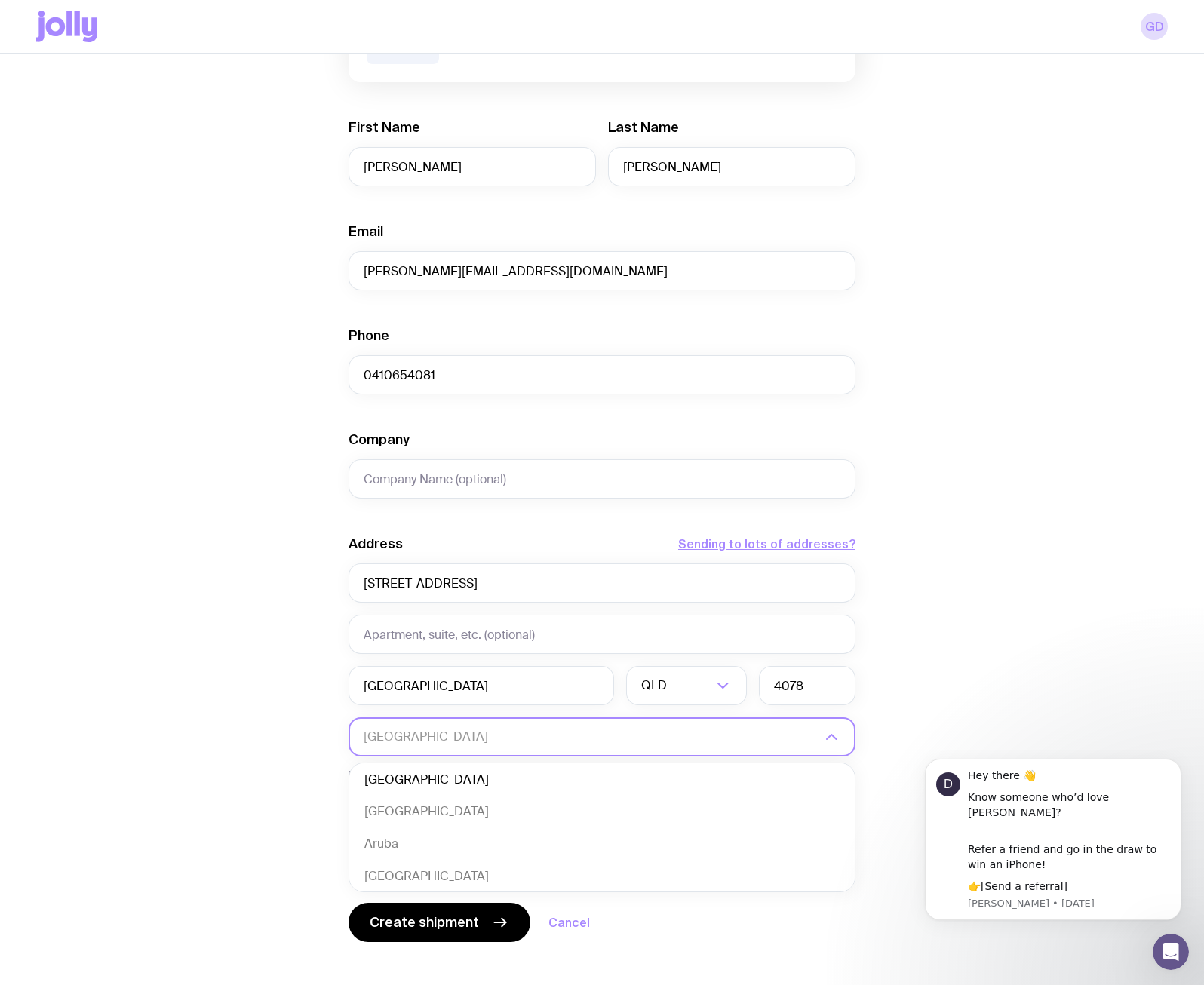
scroll to position [276, 0]
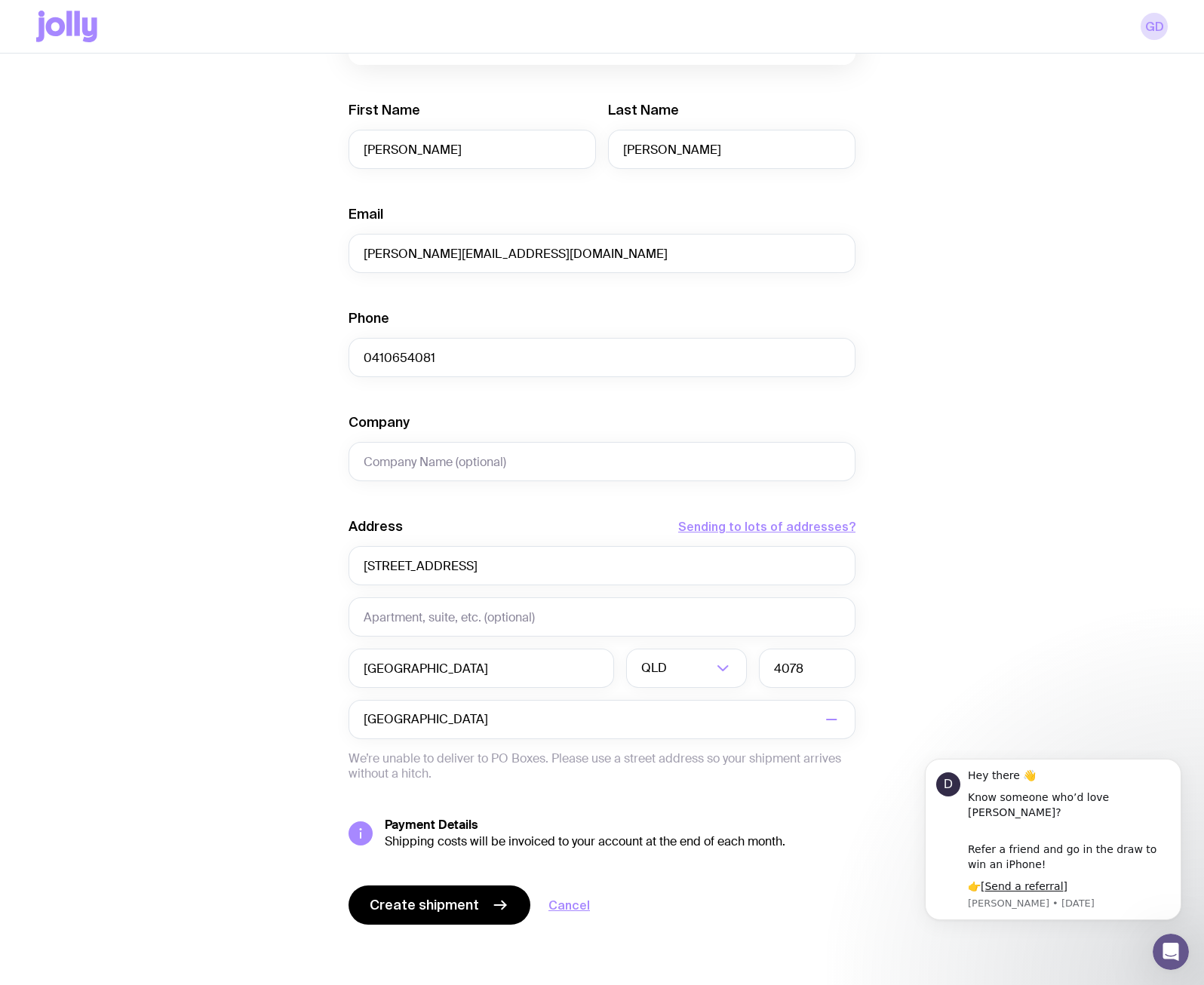
click at [196, 705] on div "Create shipment Shipment details 1 My Fun Essentials Men’s / Unisex · Large Fir…" at bounding box center [602, 411] width 1132 height 1147
click at [429, 908] on span "Create shipment" at bounding box center [424, 905] width 109 height 18
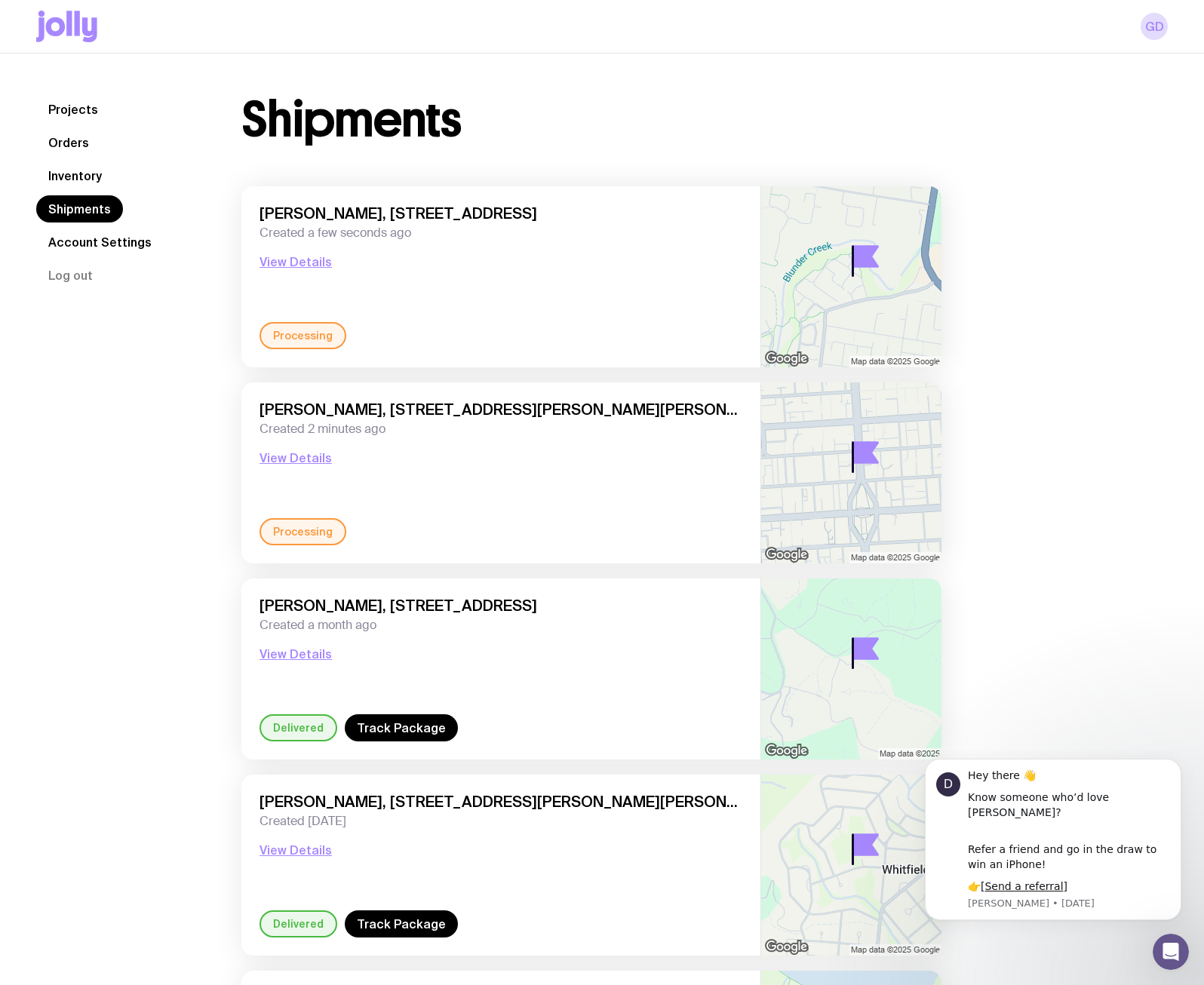
click at [83, 175] on link "Inventory" at bounding box center [75, 176] width 78 height 27
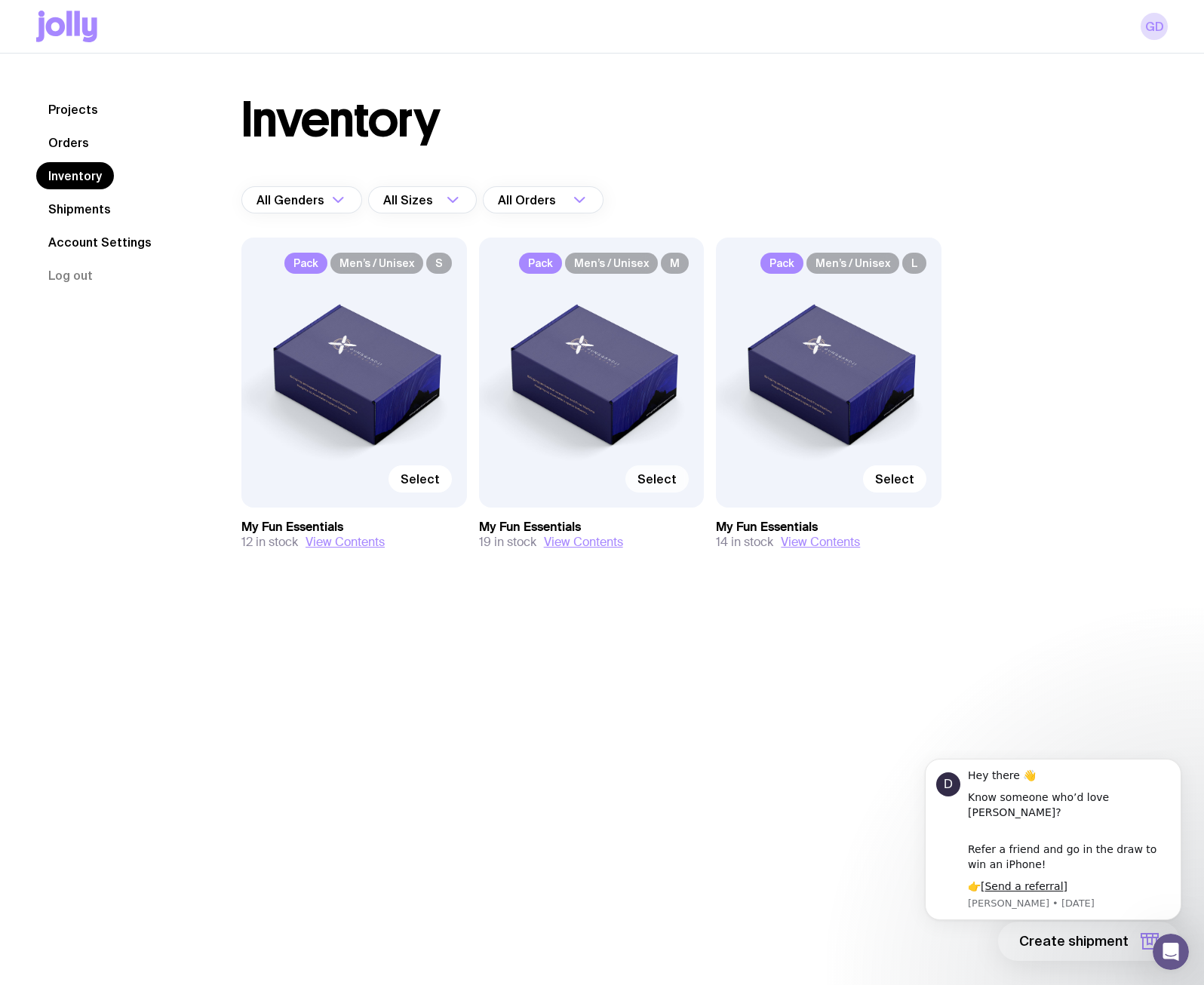
click at [649, 474] on span "Select" at bounding box center [657, 479] width 39 height 15
click at [0, 0] on input "Select" at bounding box center [0, 0] width 0 height 0
click html "D Hey there 👋 Know someone who’d love [PERSON_NAME]? Refer a friend and go in t…"
click at [1103, 946] on span "1 item" at bounding box center [1109, 942] width 38 height 18
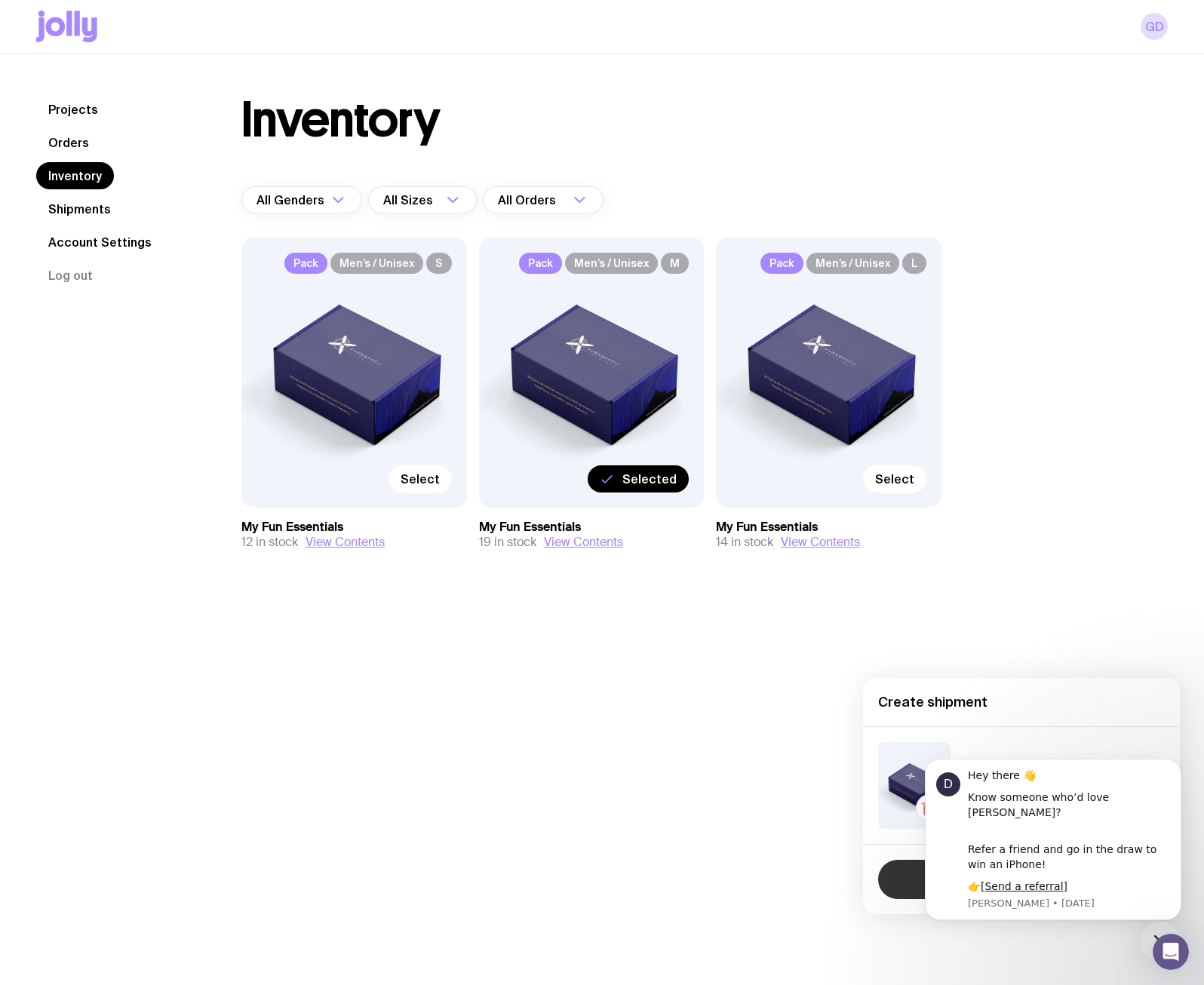
click at [894, 875] on button "Continue" at bounding box center [1021, 879] width 287 height 39
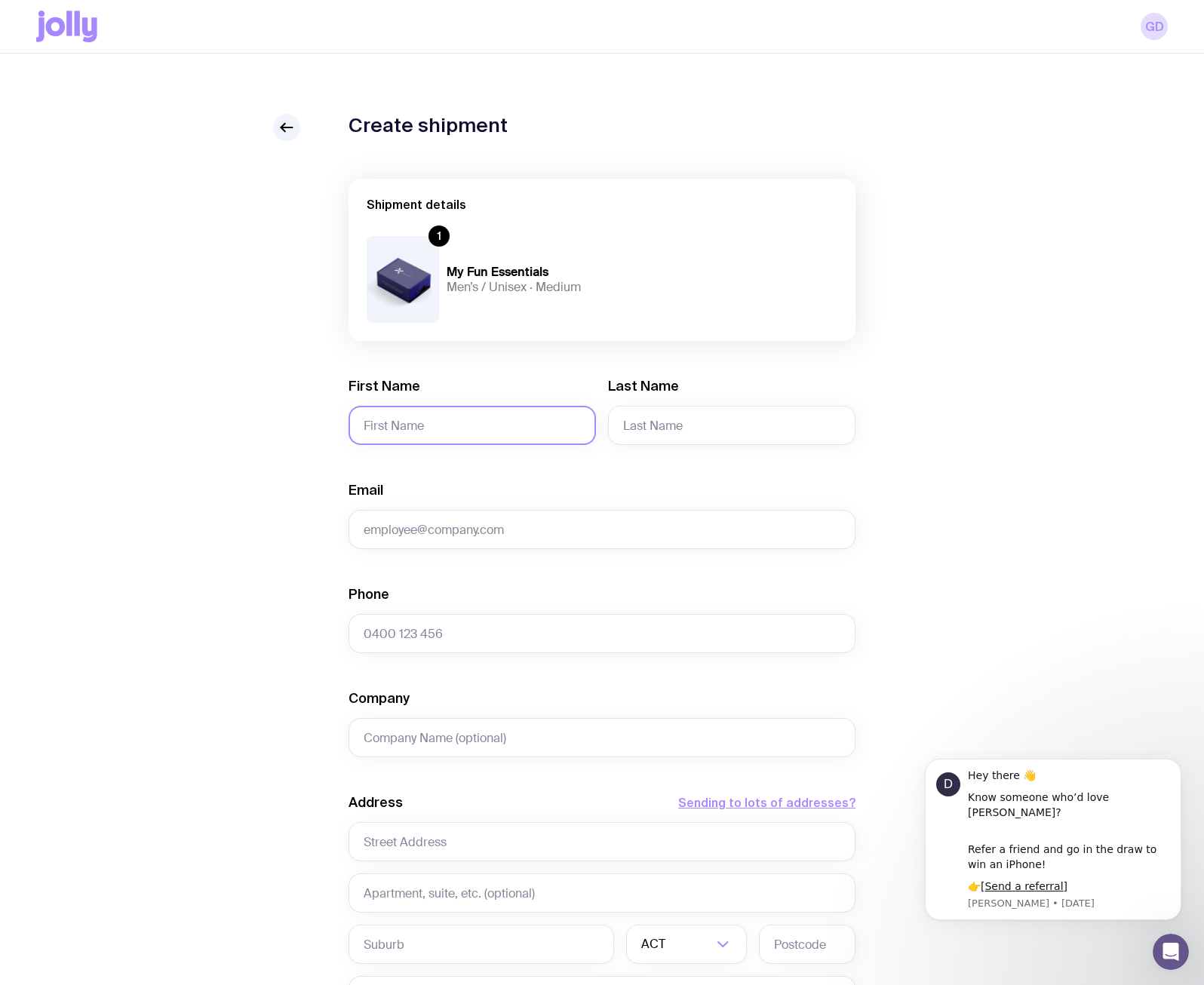
click at [408, 432] on input "First Name" at bounding box center [471, 425] width 247 height 39
type input "[PERSON_NAME]"
type input "[PERSON_NAME][EMAIL_ADDRESS][DOMAIN_NAME]"
type input "0406182244"
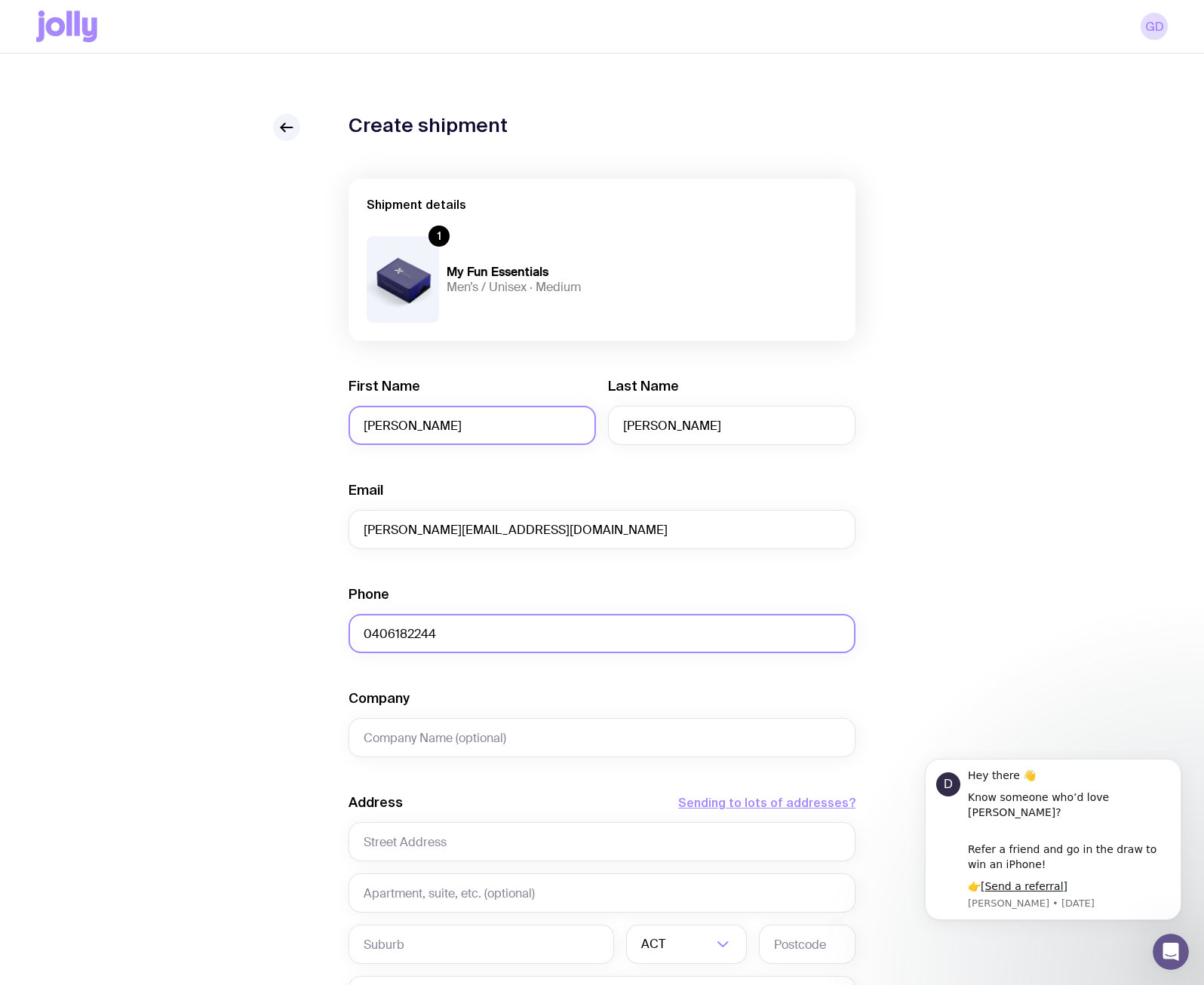
type input "[GEOGRAPHIC_DATA]"
type input "[STREET_ADDRESS][PERSON_NAME]"
type input "[GEOGRAPHIC_DATA]"
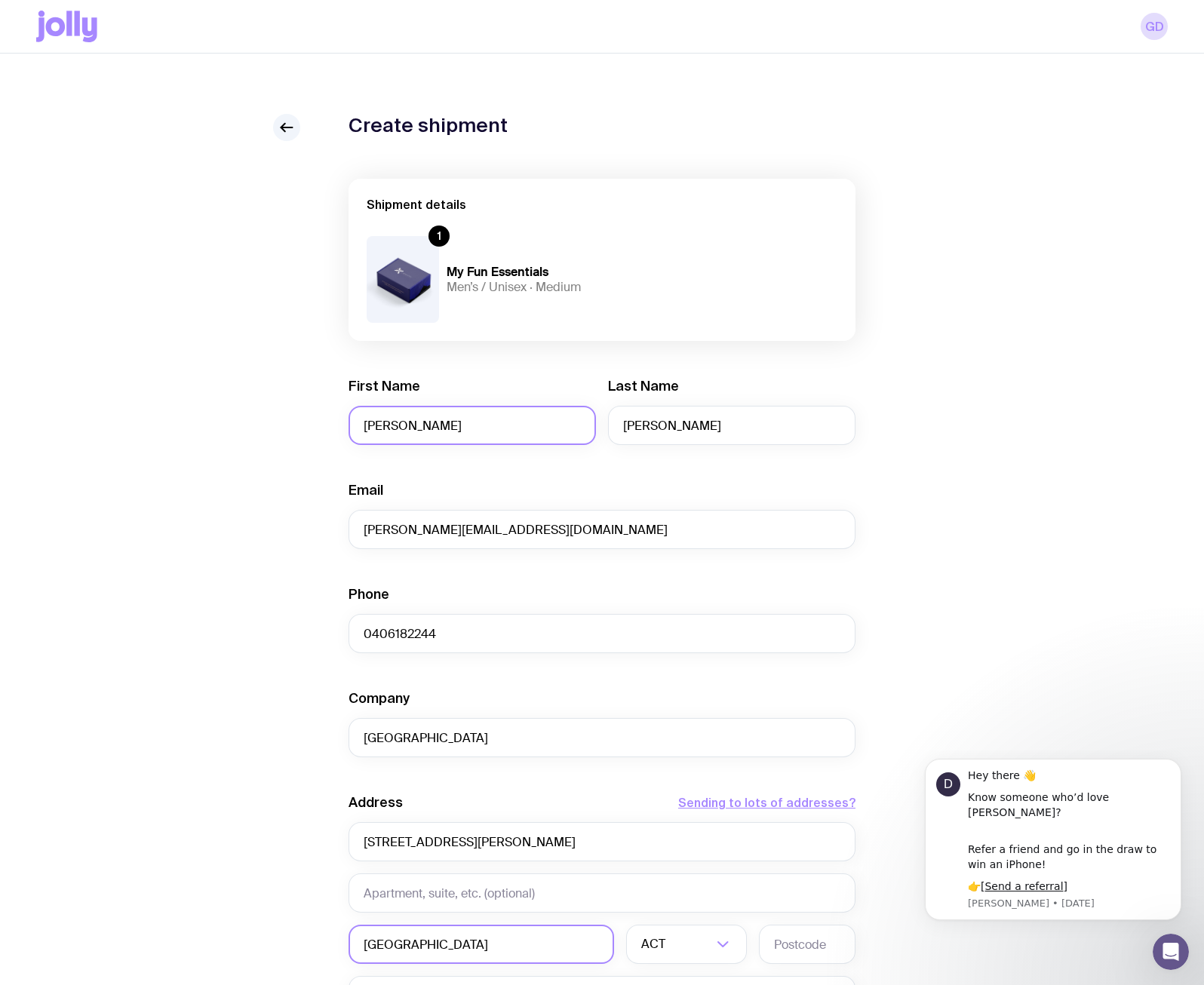
type input "5000"
type input "[STREET_ADDRESS]"
type input "Mount Cotton"
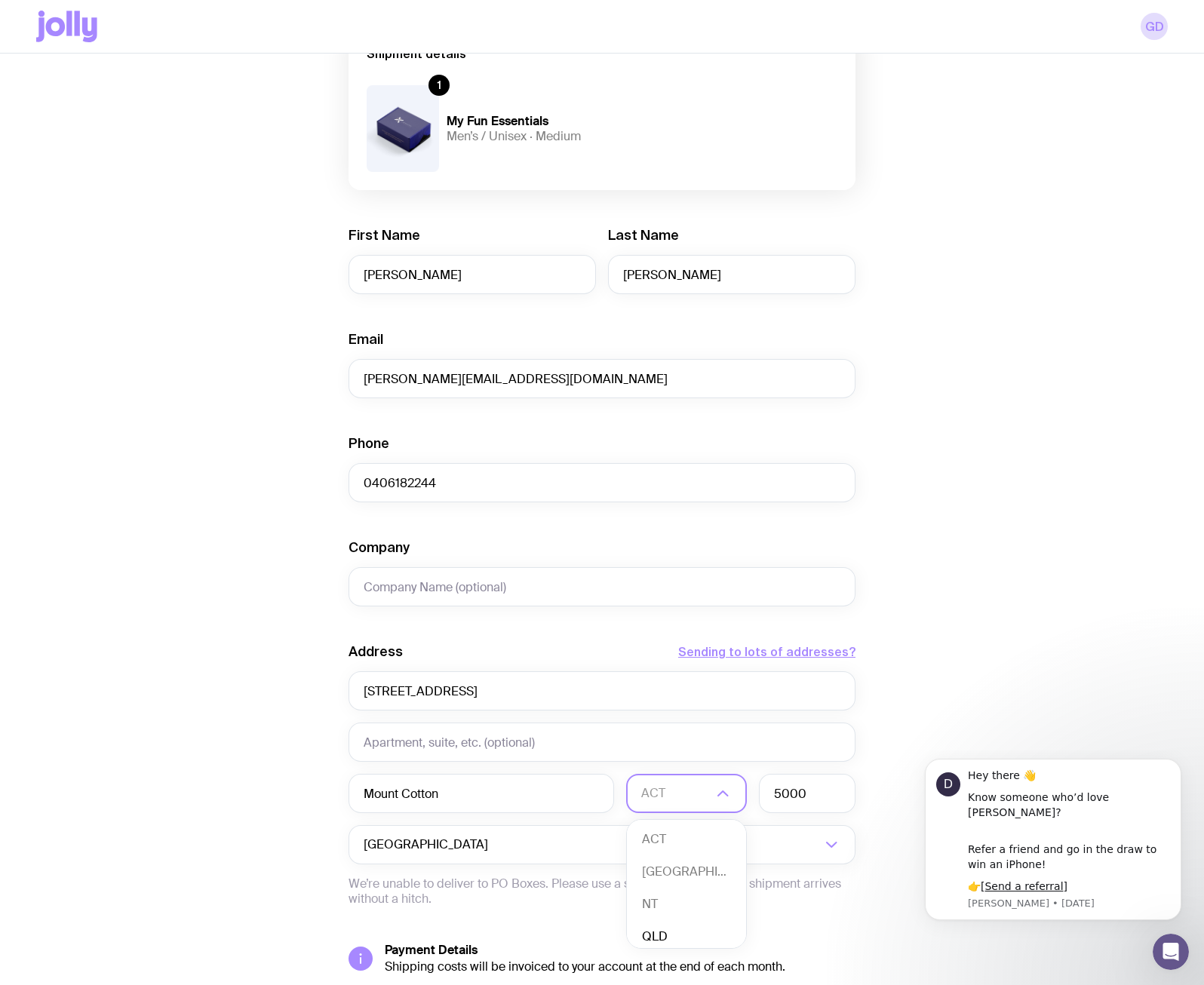
scroll to position [4, 0]
click at [654, 936] on li "QLD" at bounding box center [686, 933] width 119 height 32
click at [490, 794] on input "Mount Cotton" at bounding box center [481, 793] width 266 height 39
drag, startPoint x: 502, startPoint y: 792, endPoint x: 255, endPoint y: 791, distance: 247.0
click at [255, 791] on div "Create shipment Shipment details 1 My Fun Essentials Men’s / Unisex · Medium Fi…" at bounding box center [602, 537] width 1132 height 1147
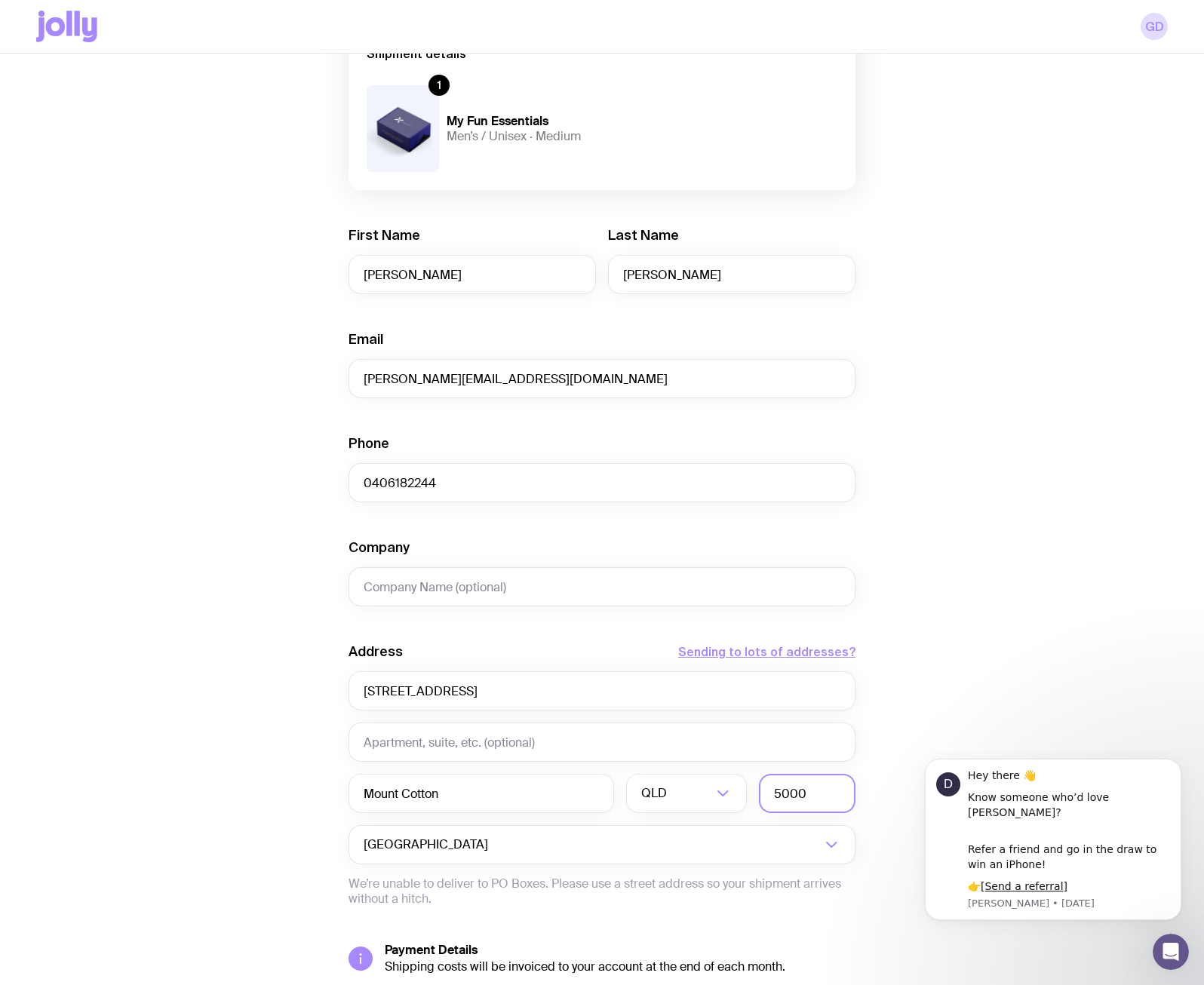
click at [779, 792] on input "5000" at bounding box center [807, 793] width 96 height 39
click at [821, 792] on input "5000" at bounding box center [807, 793] width 96 height 39
type input "4165"
click at [942, 662] on div "Create shipment Shipment details 1 My Fun Essentials Men’s / Unisex · Medium Fi…" at bounding box center [602, 537] width 1132 height 1147
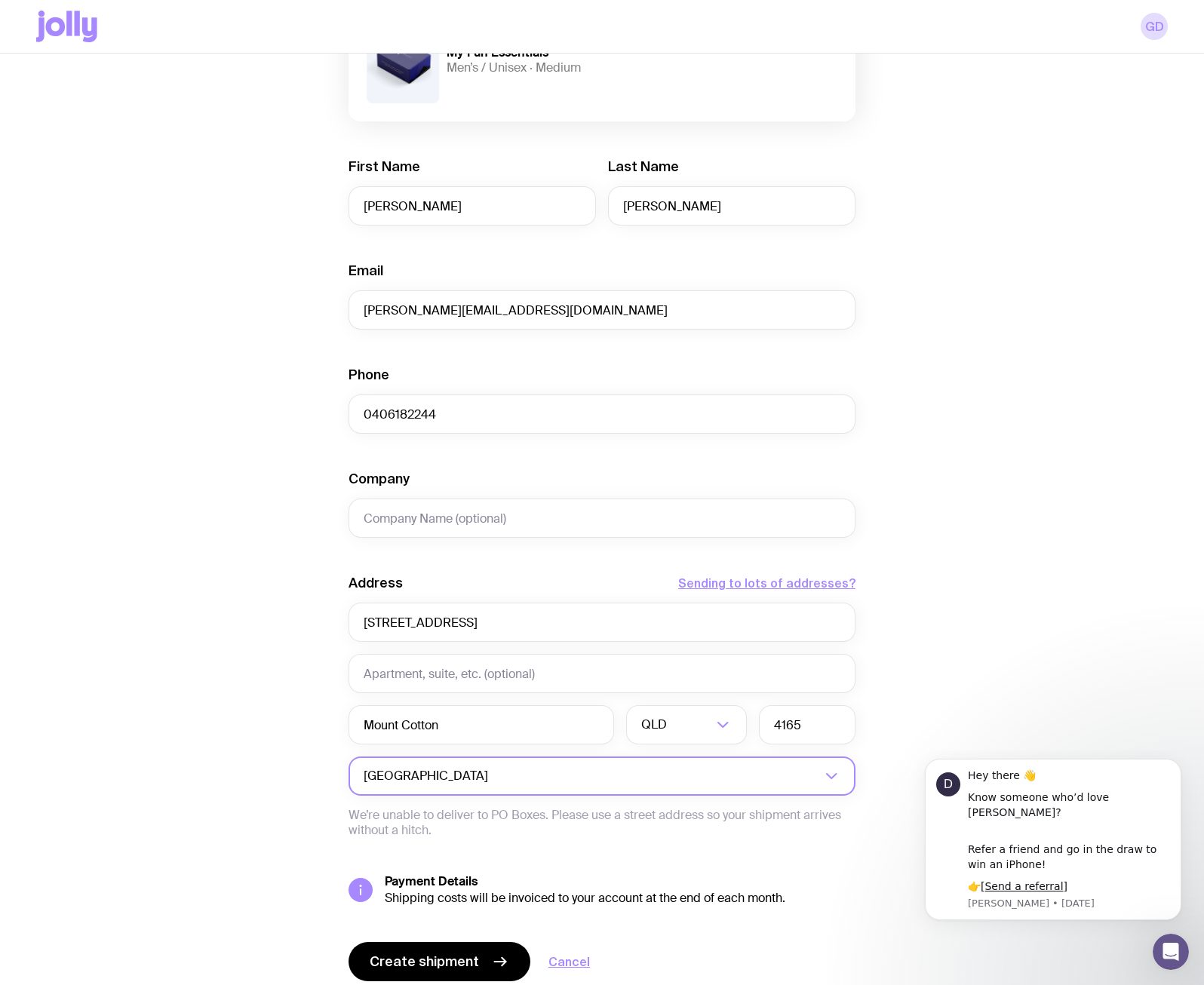
scroll to position [276, 0]
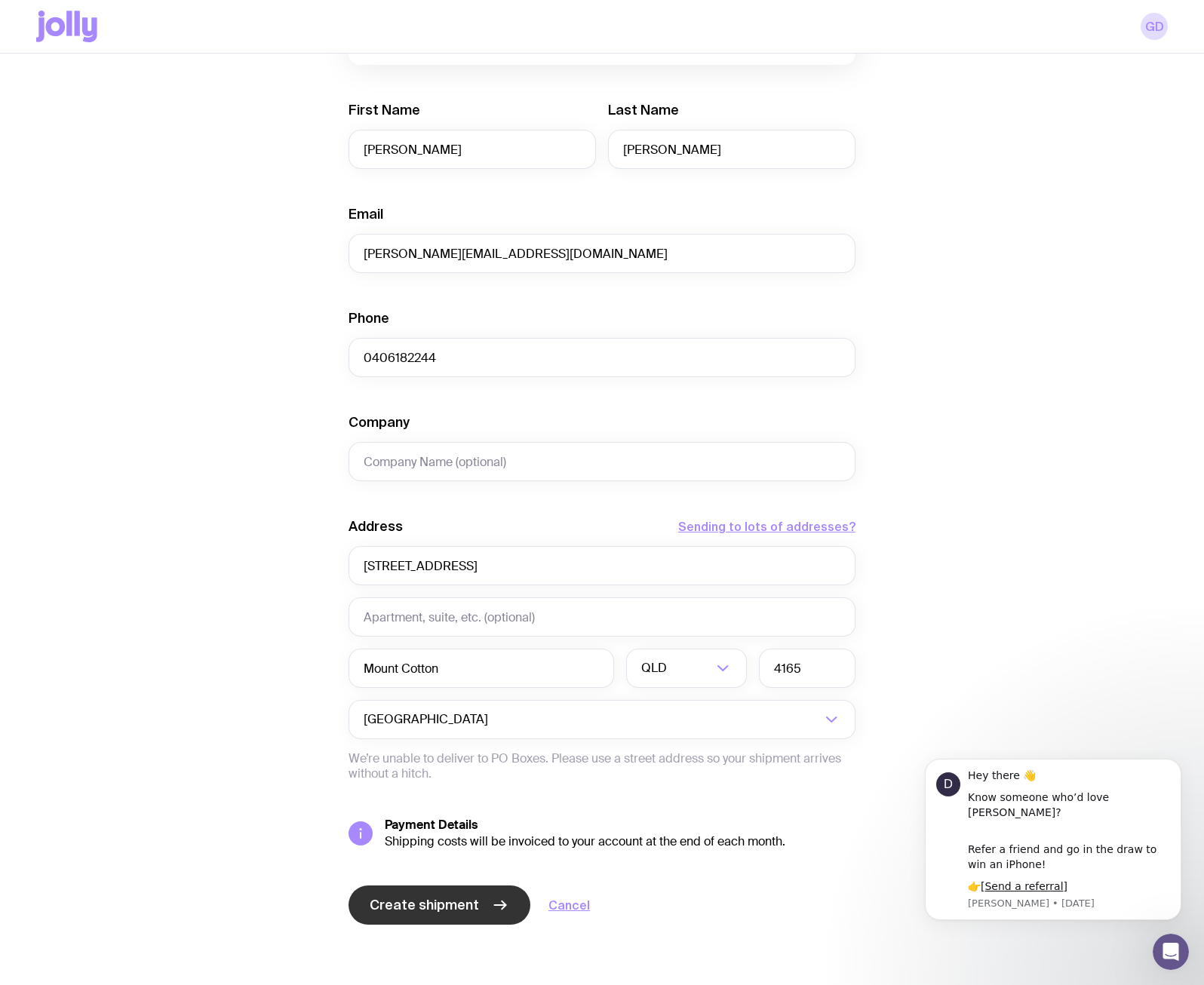
click at [421, 895] on button "Create shipment" at bounding box center [439, 905] width 182 height 39
